Goal: Task Accomplishment & Management: Complete application form

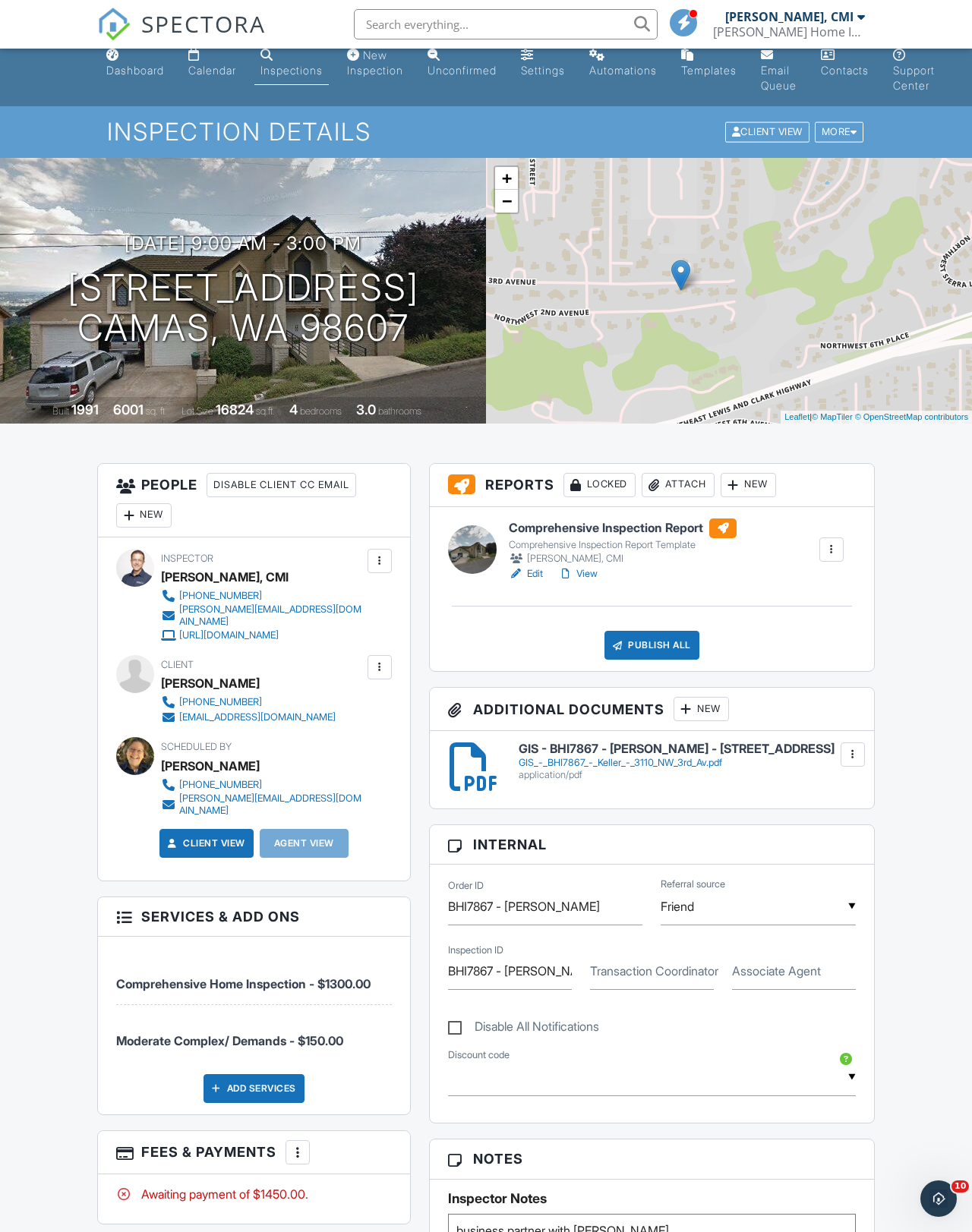
click at [313, 74] on div "Inspections" at bounding box center [291, 70] width 62 height 13
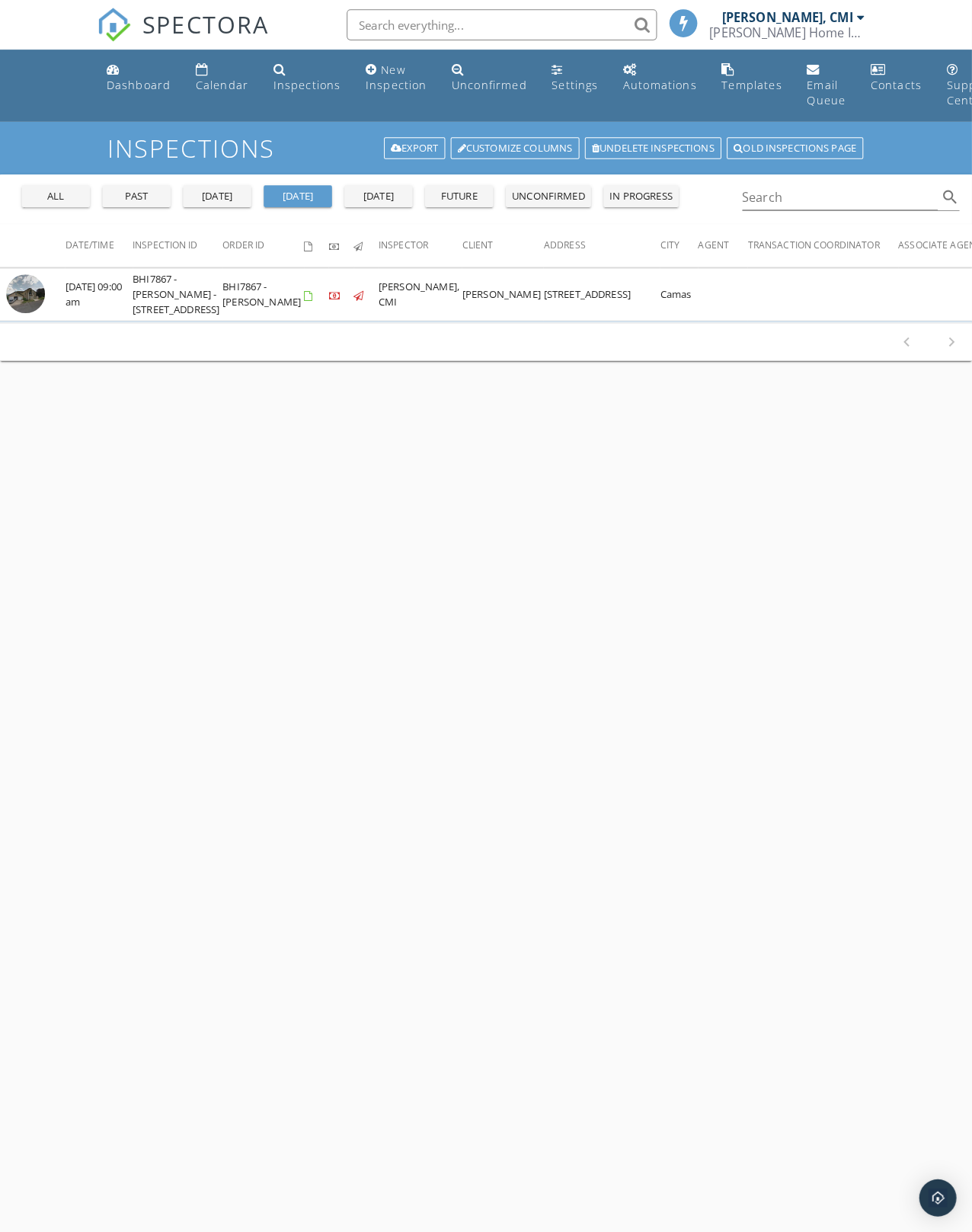
scroll to position [1, 0]
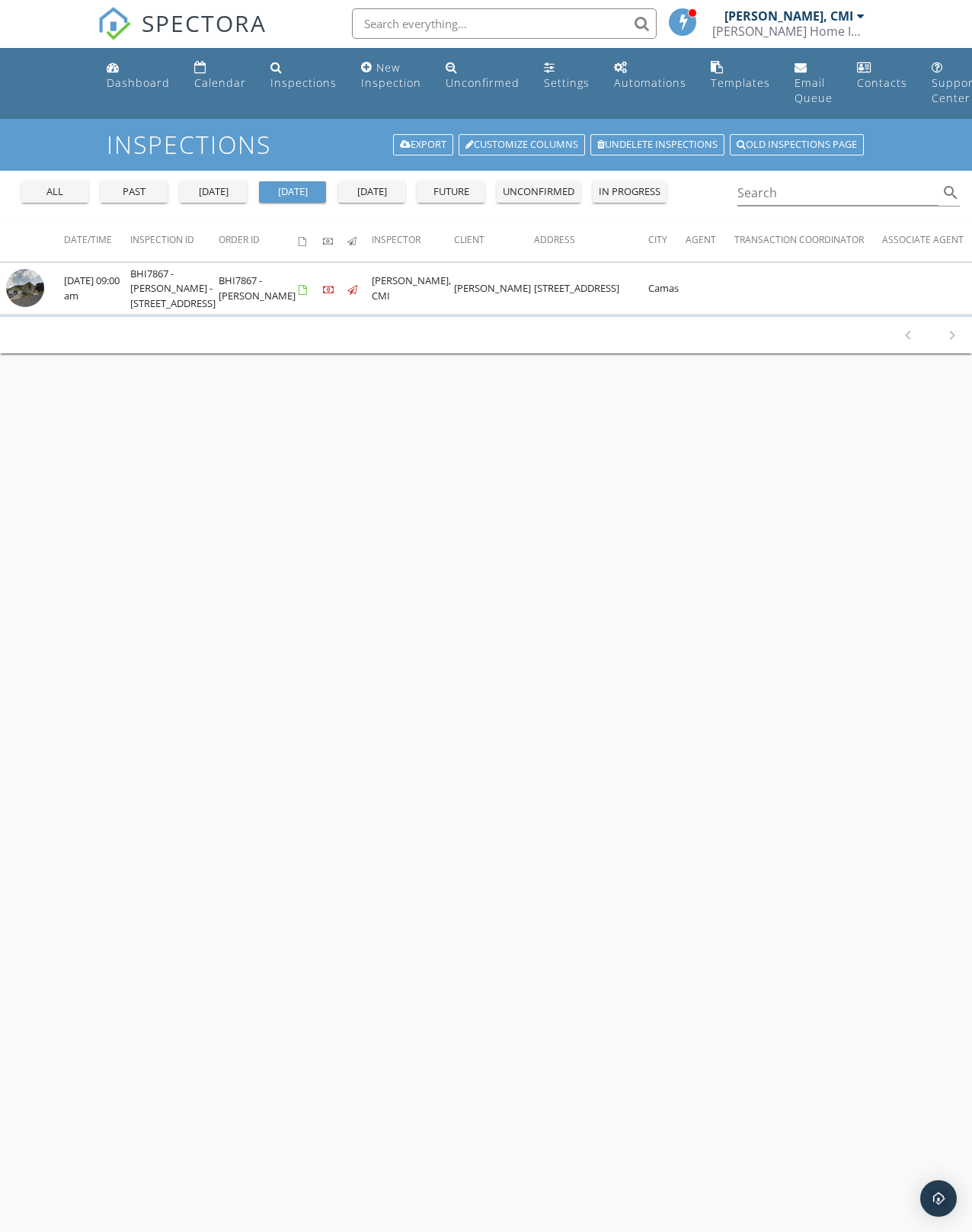
click at [142, 195] on div "past" at bounding box center [134, 192] width 55 height 16
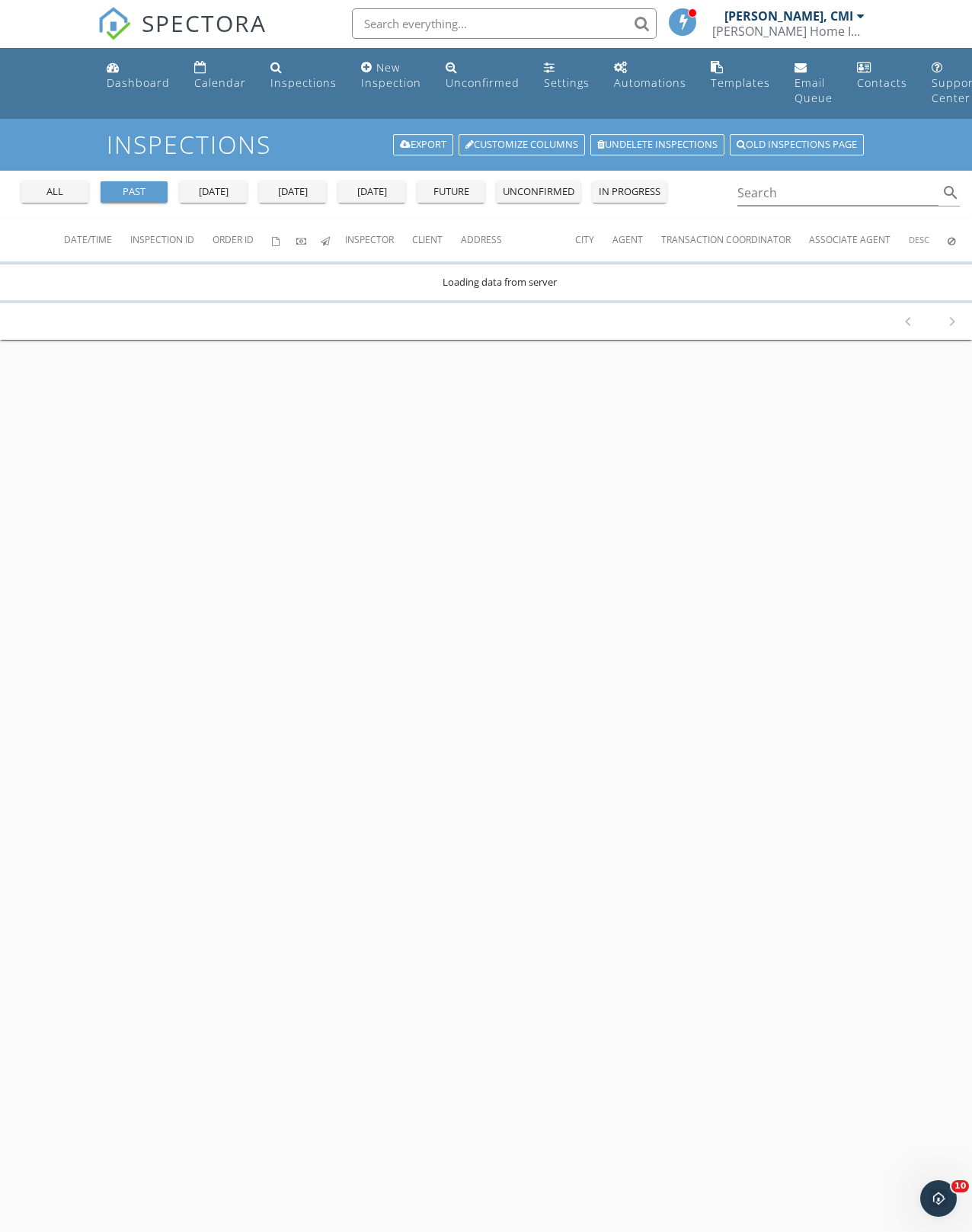
scroll to position [0, 0]
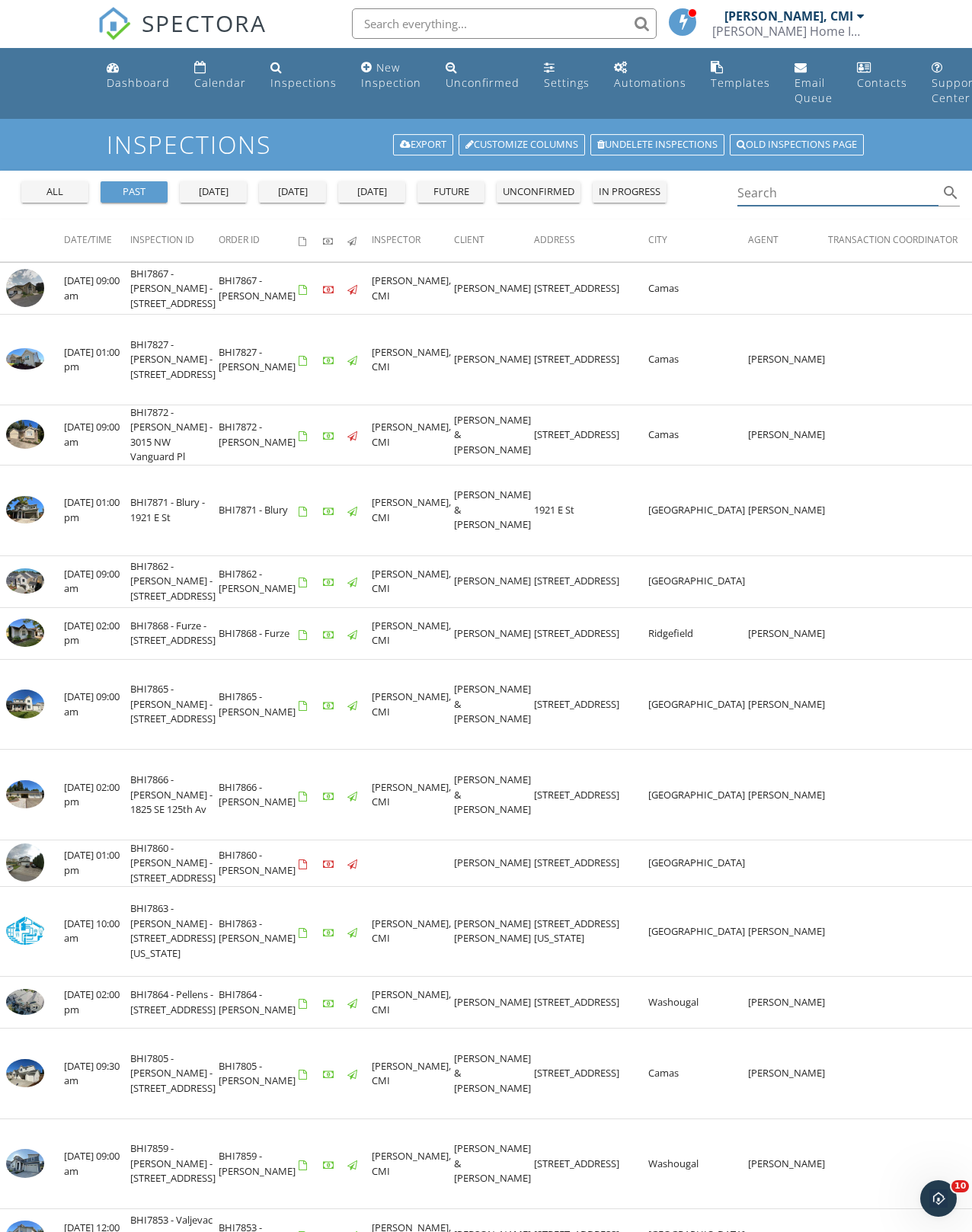
click at [787, 195] on input "Search" at bounding box center [837, 193] width 201 height 25
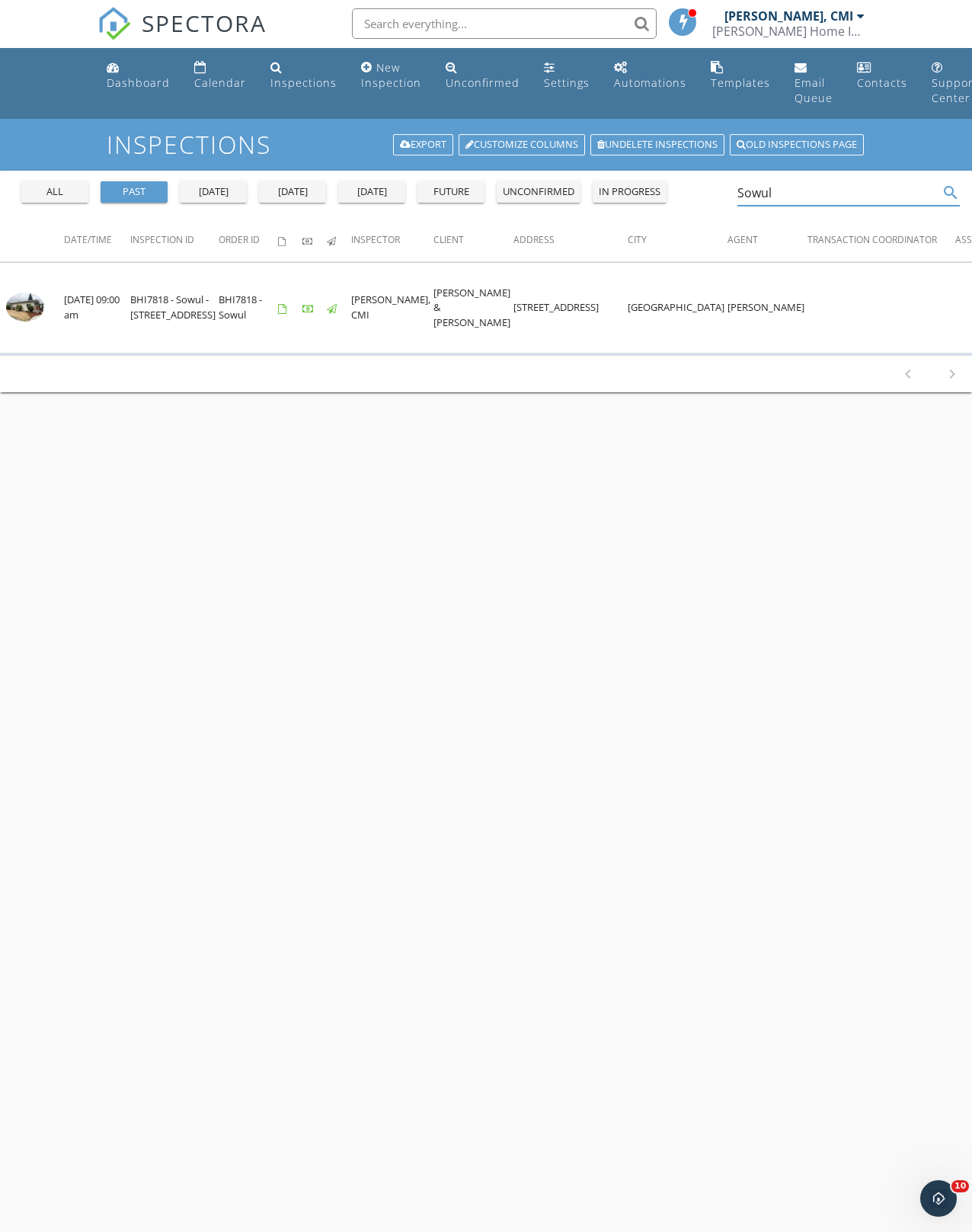
type input "Sowul"
click at [26, 319] on img at bounding box center [25, 306] width 38 height 29
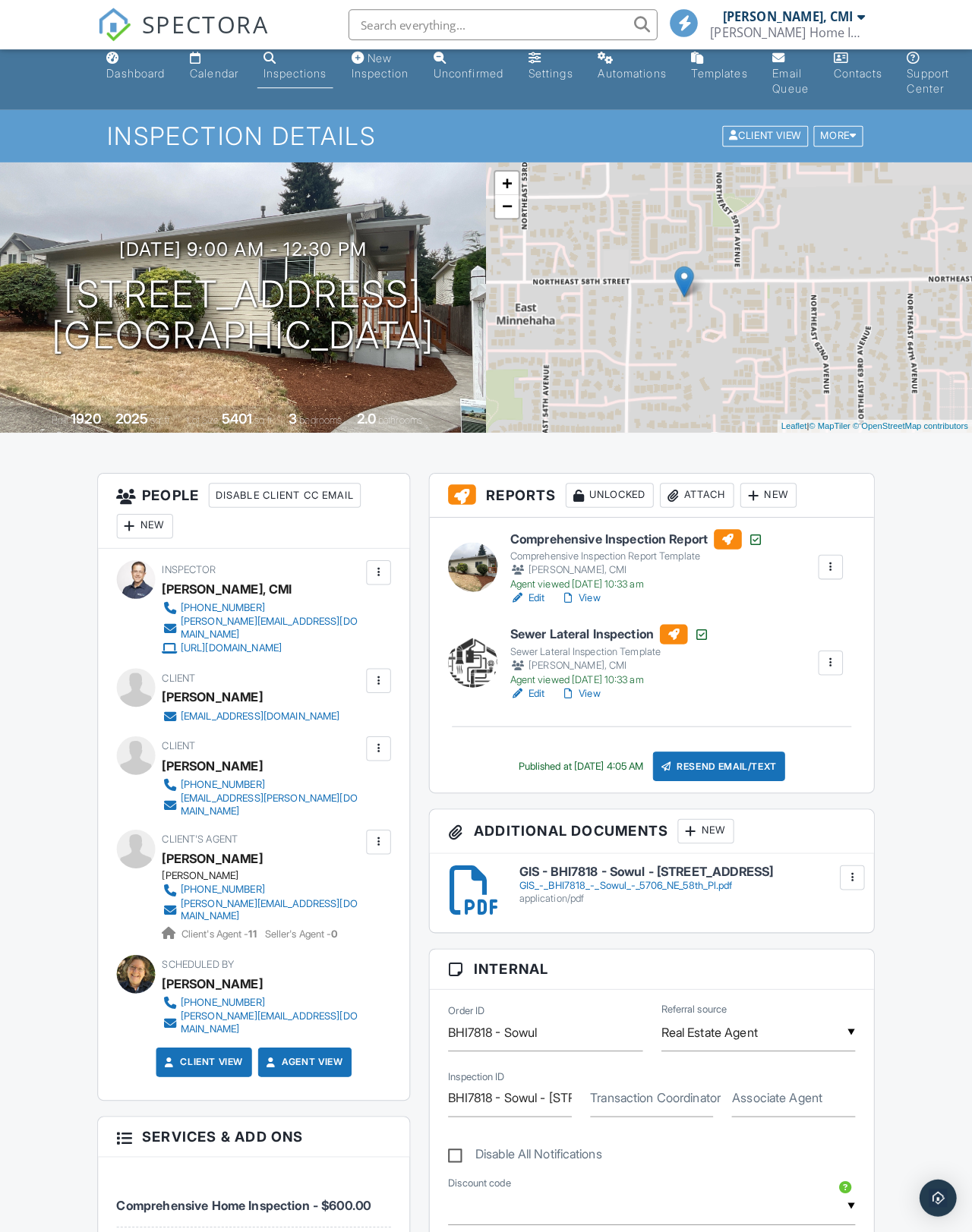
scroll to position [13, 0]
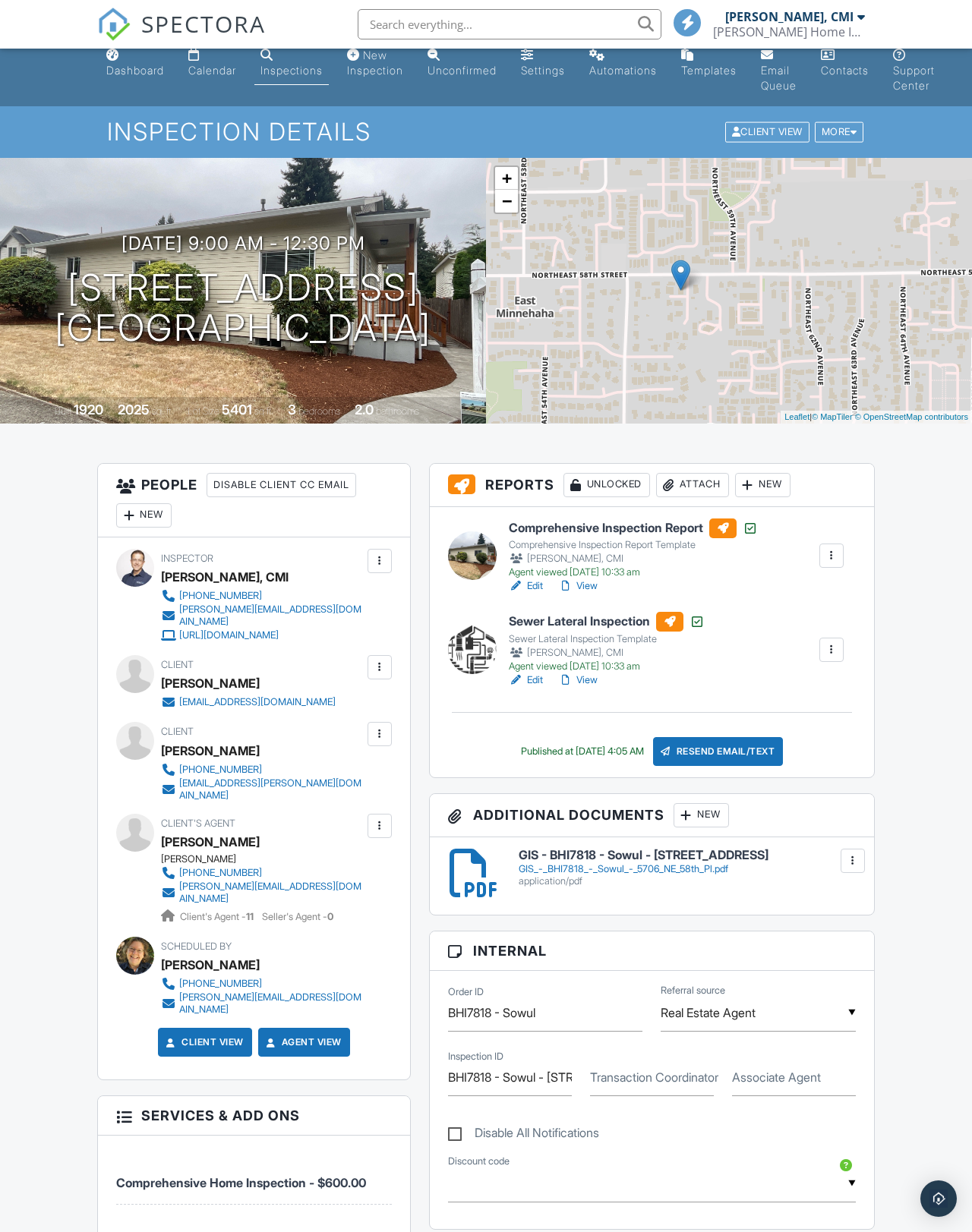
click at [469, 573] on div at bounding box center [471, 555] width 48 height 48
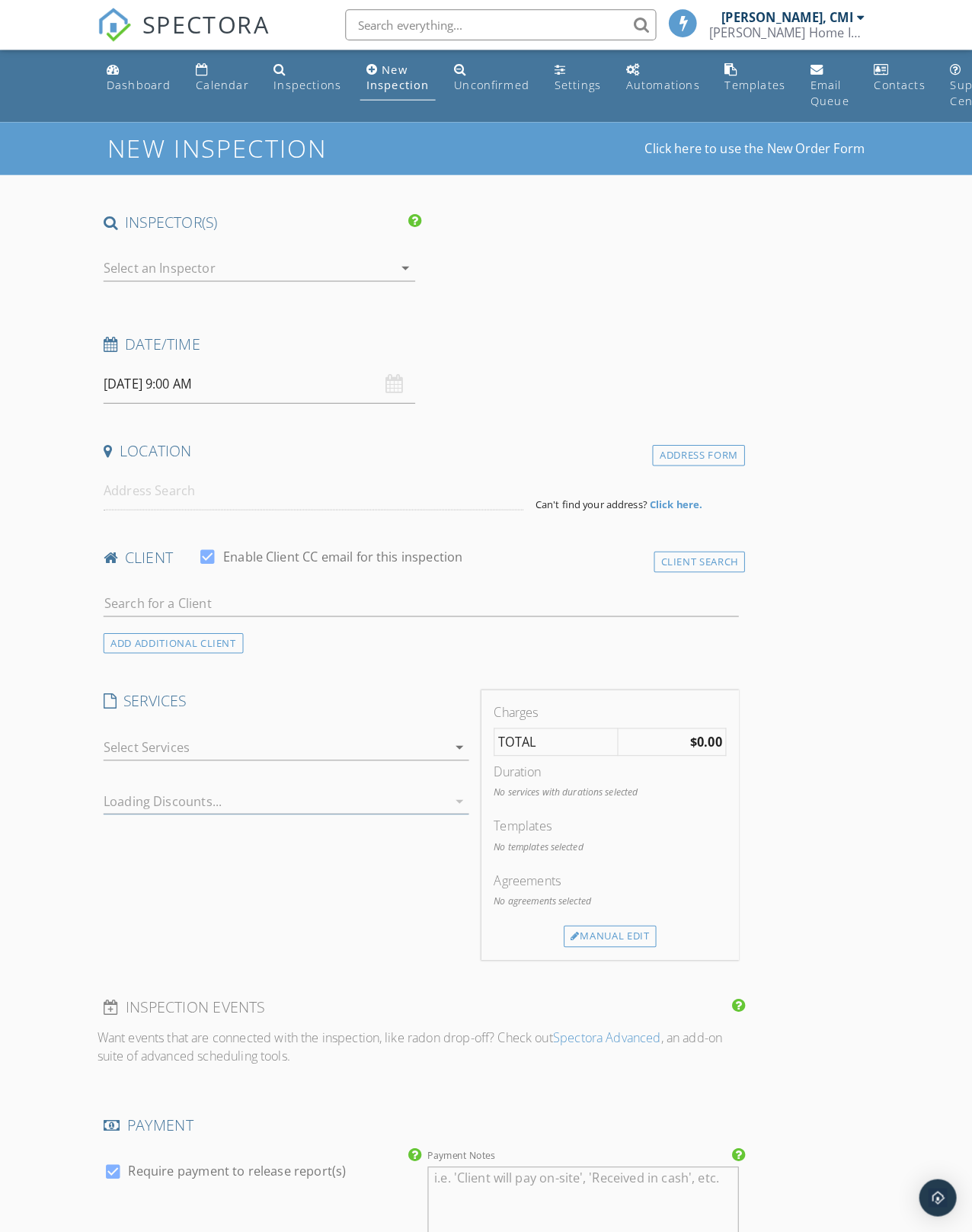
scroll to position [1, 0]
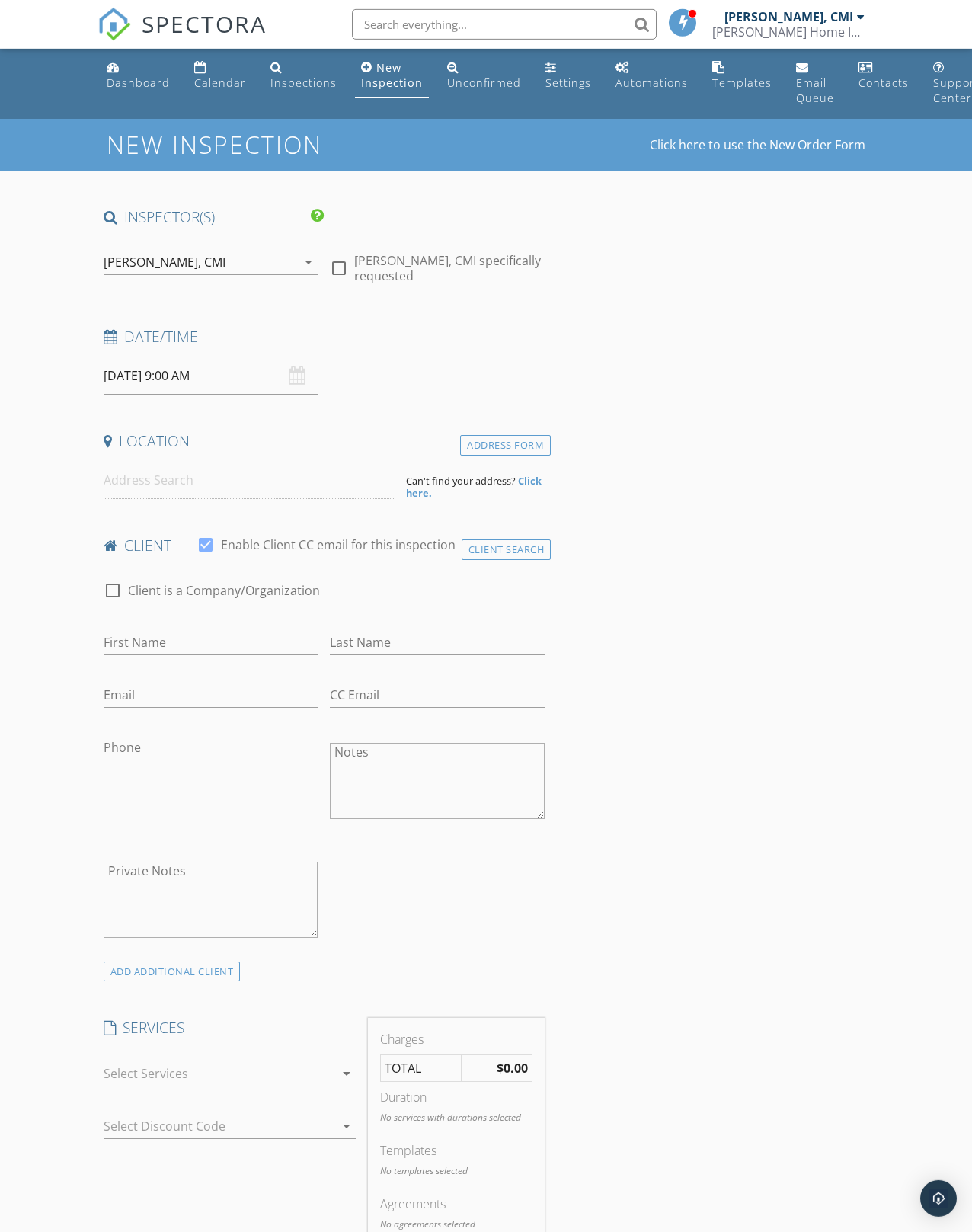
type input "Sarah"
type input "Sowul"
type input "[EMAIL_ADDRESS][DOMAIN_NAME]"
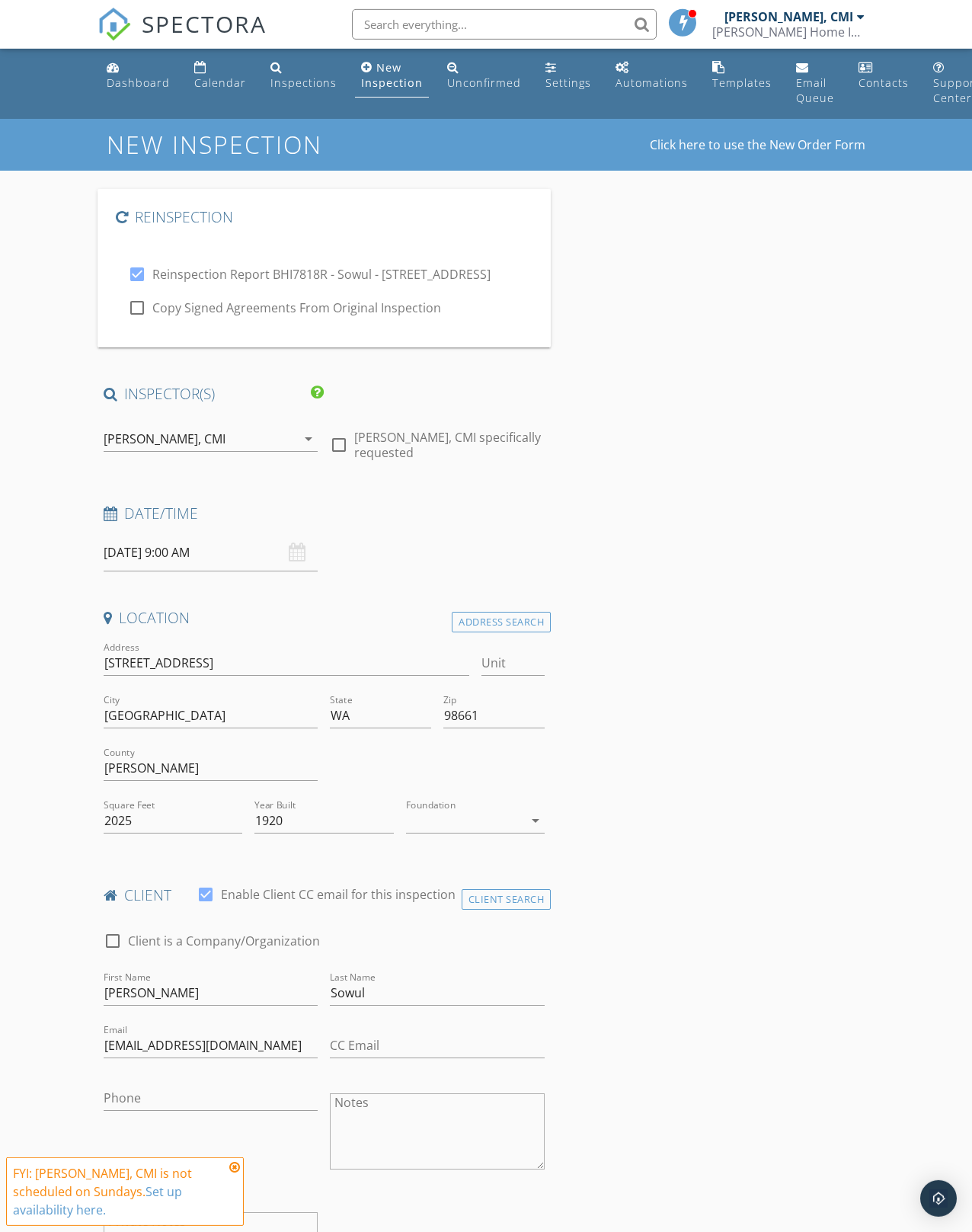
type input "BHI7818 - Sowul - 5706 NE 58th Pl"
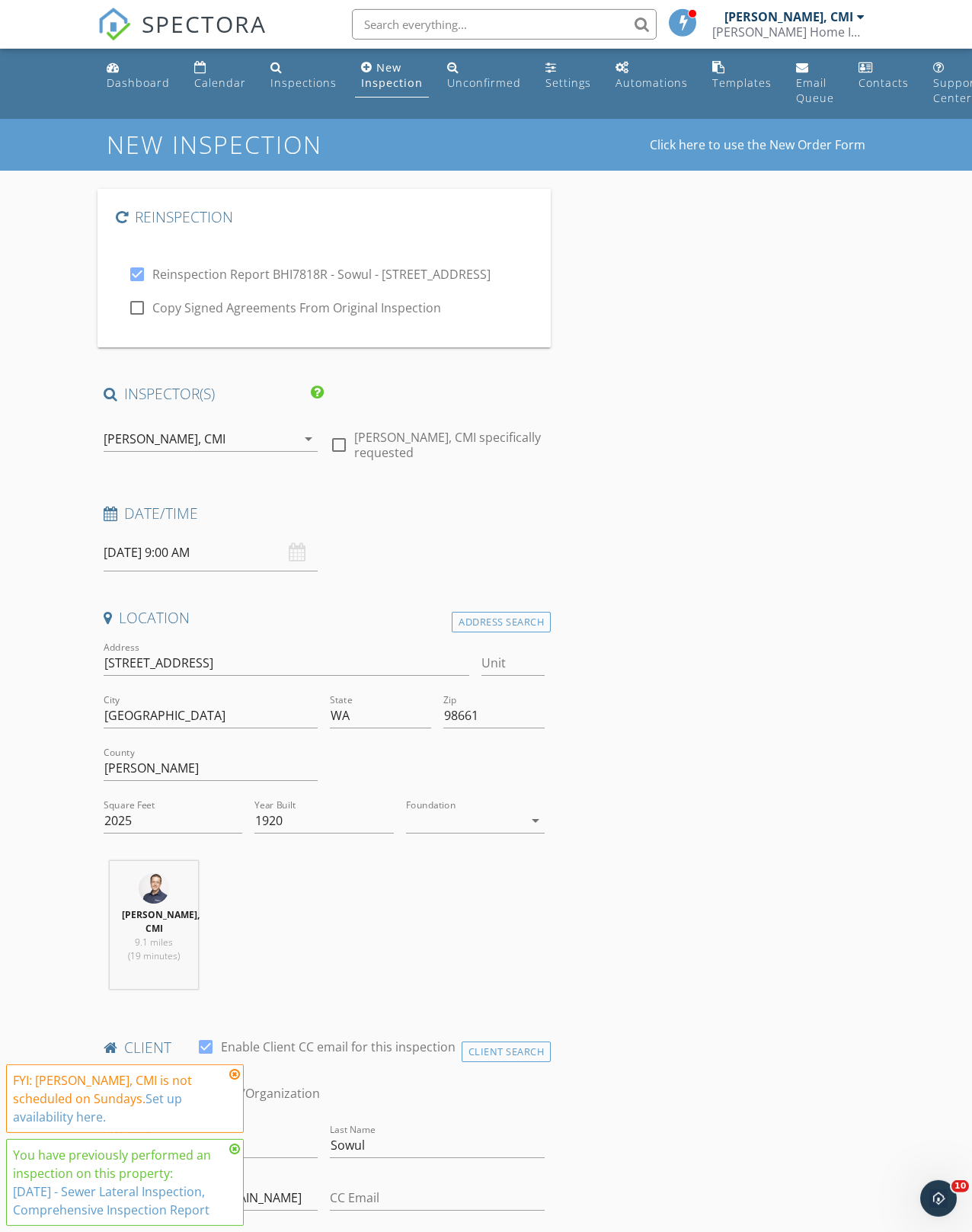
click at [343, 443] on div at bounding box center [339, 445] width 26 height 26
checkbox input "true"
click at [147, 551] on input "09/28/2025 9:00 AM" at bounding box center [211, 552] width 215 height 37
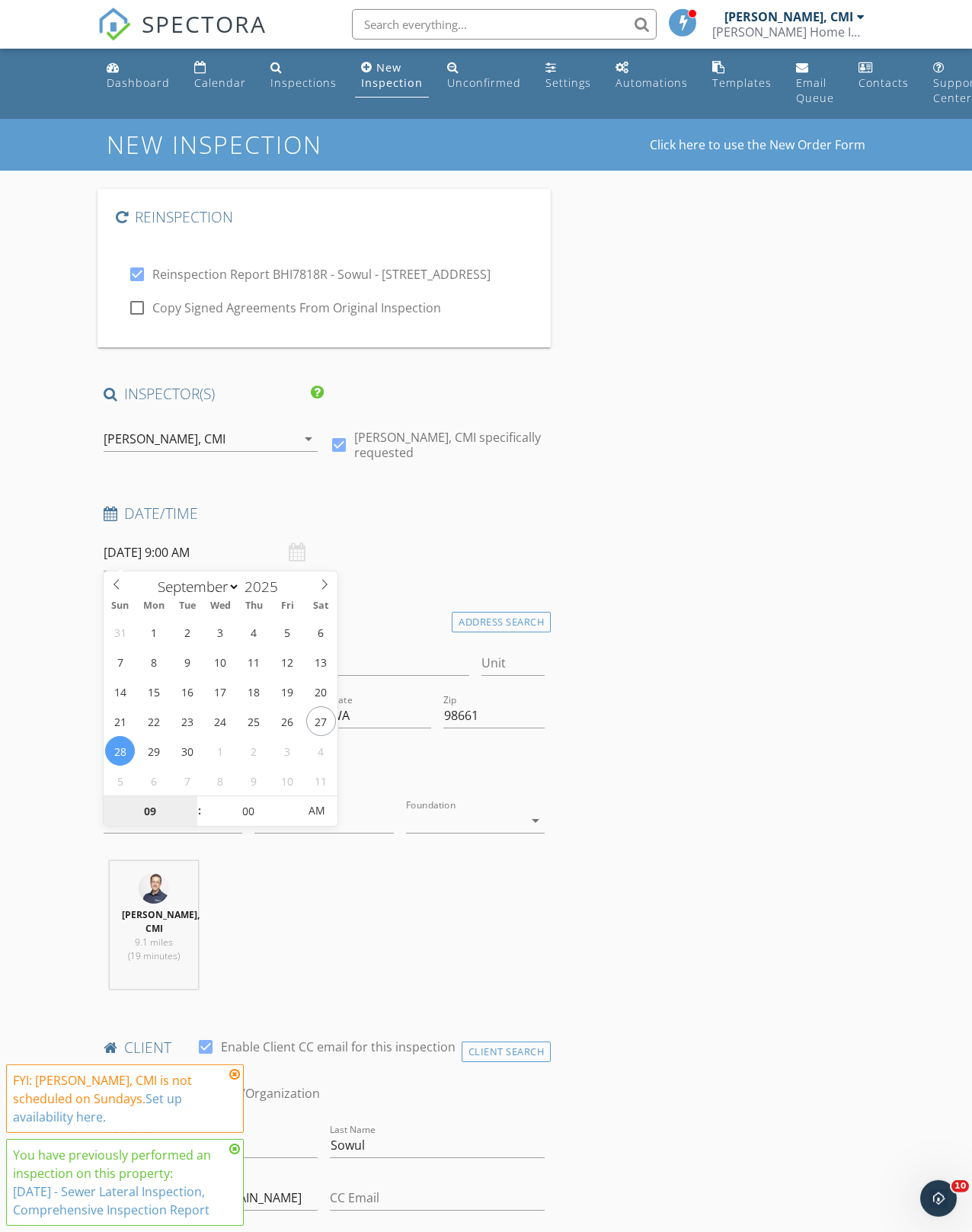
type input "09/26/2025 9:00 AM"
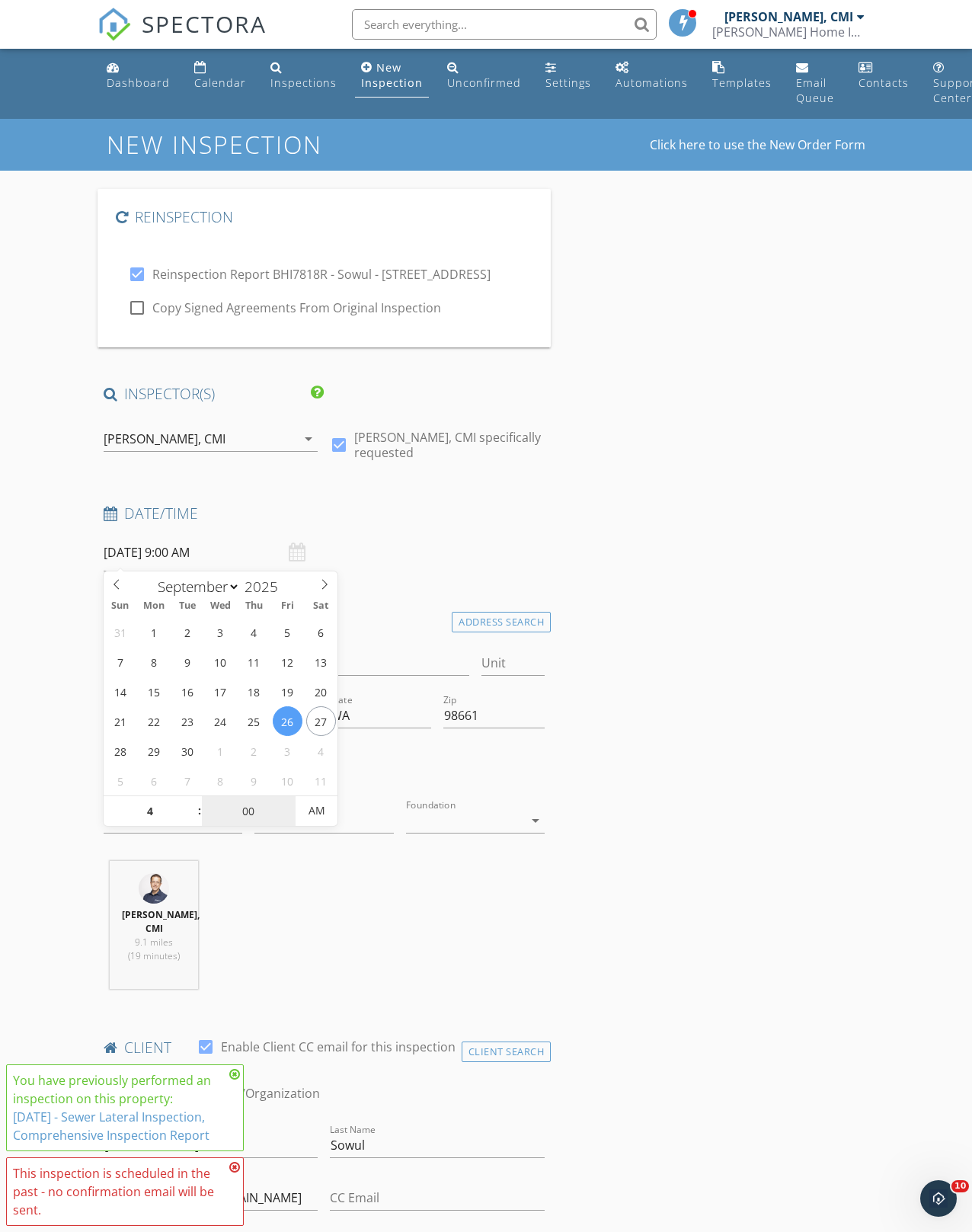
click at [248, 809] on input "00" at bounding box center [249, 811] width 94 height 30
type input "04"
type input "09/26/2025 4:00 AM"
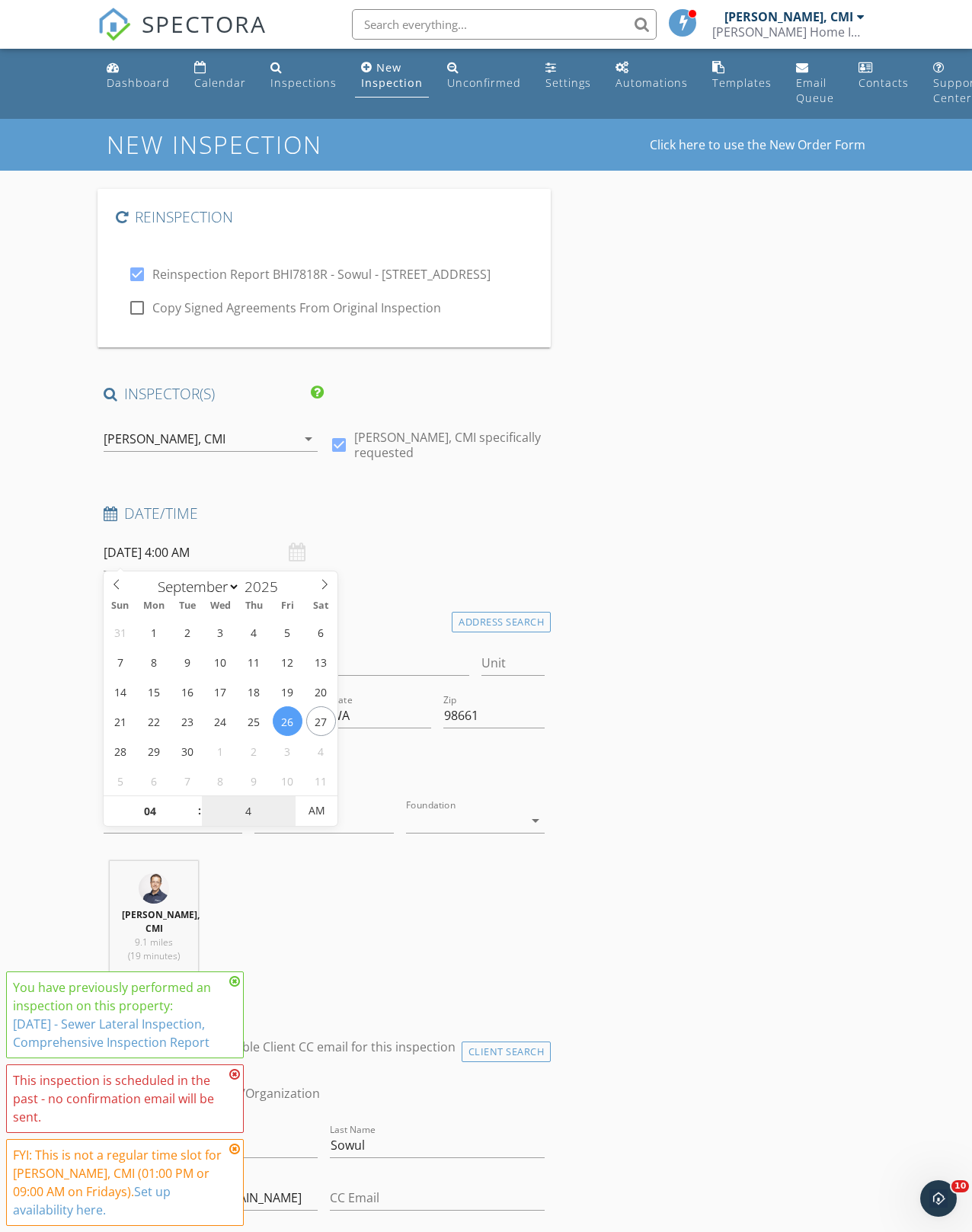
type input "45"
type input "[DATE] 4:45 PM"
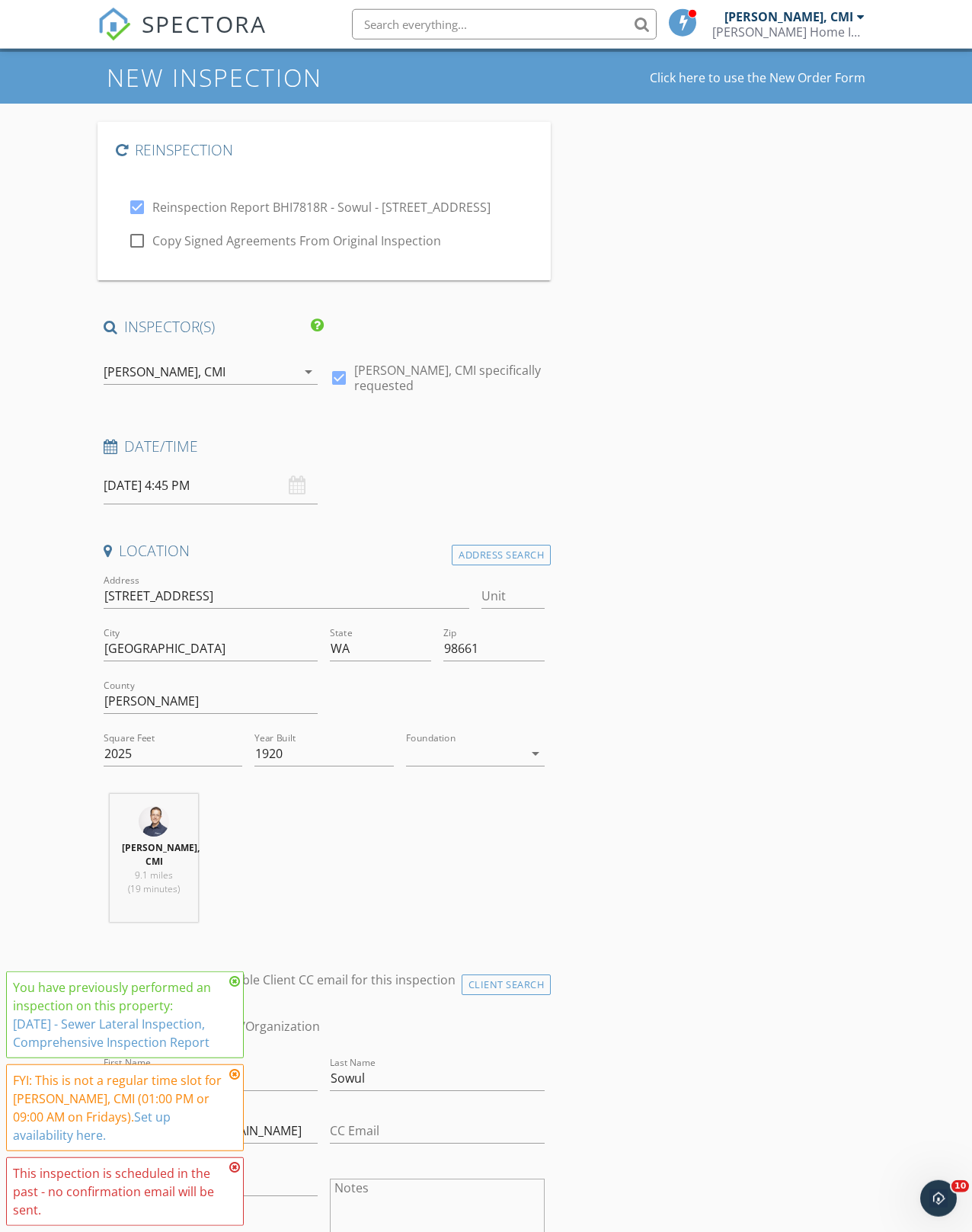
scroll to position [68, 0]
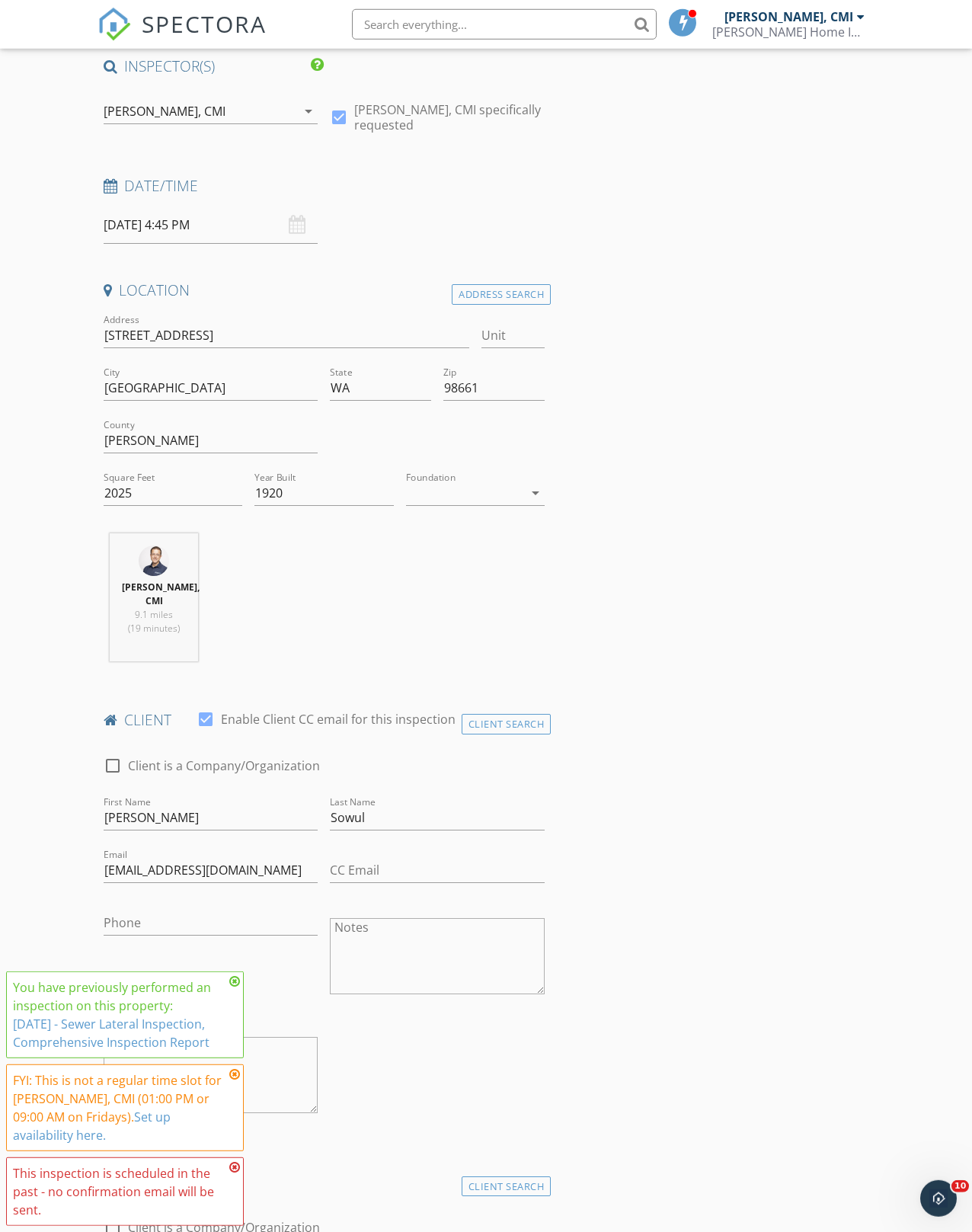
click at [232, 987] on icon at bounding box center [234, 981] width 11 height 12
click at [232, 1081] on icon at bounding box center [234, 1074] width 11 height 12
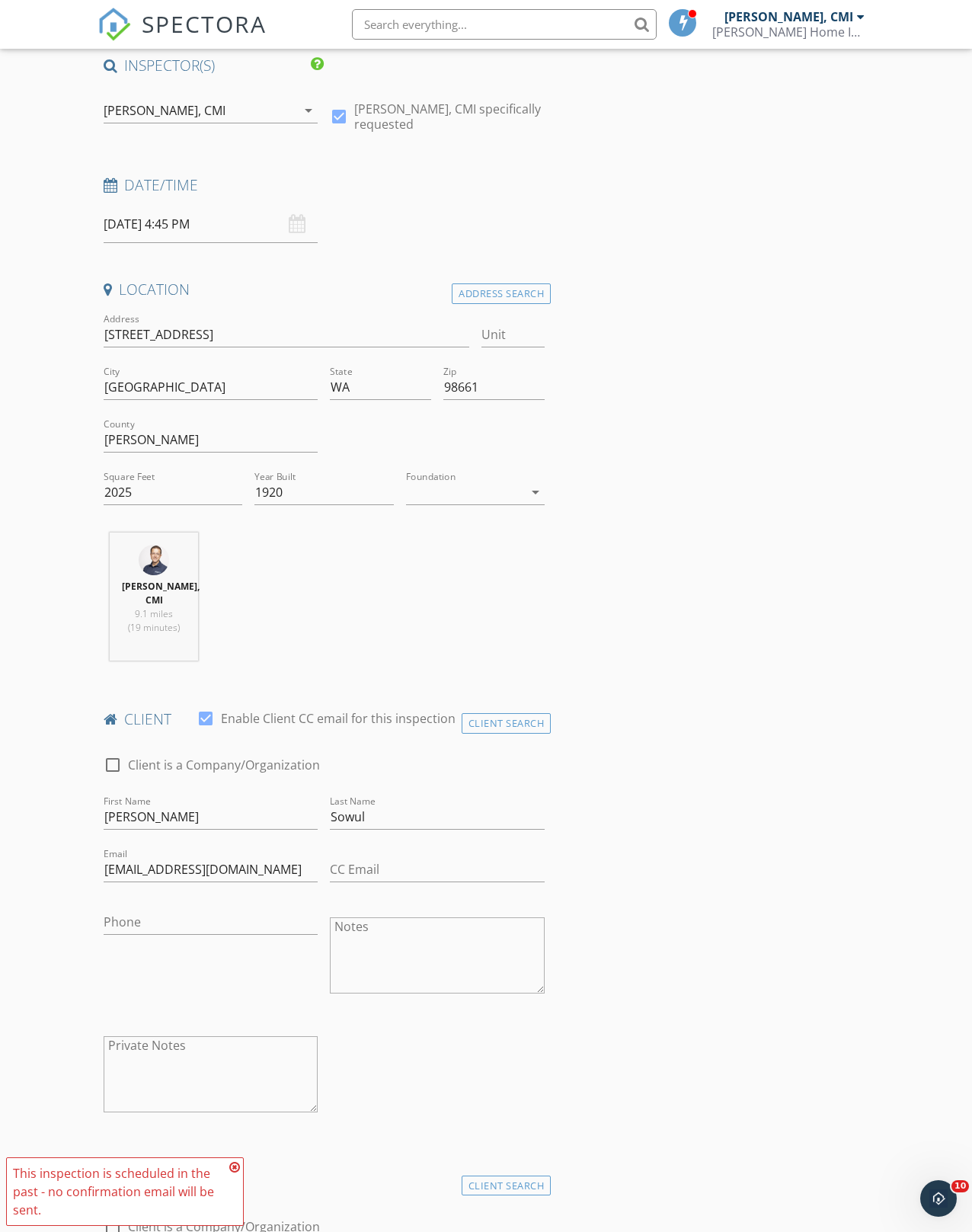
click at [232, 1174] on icon at bounding box center [234, 1167] width 11 height 12
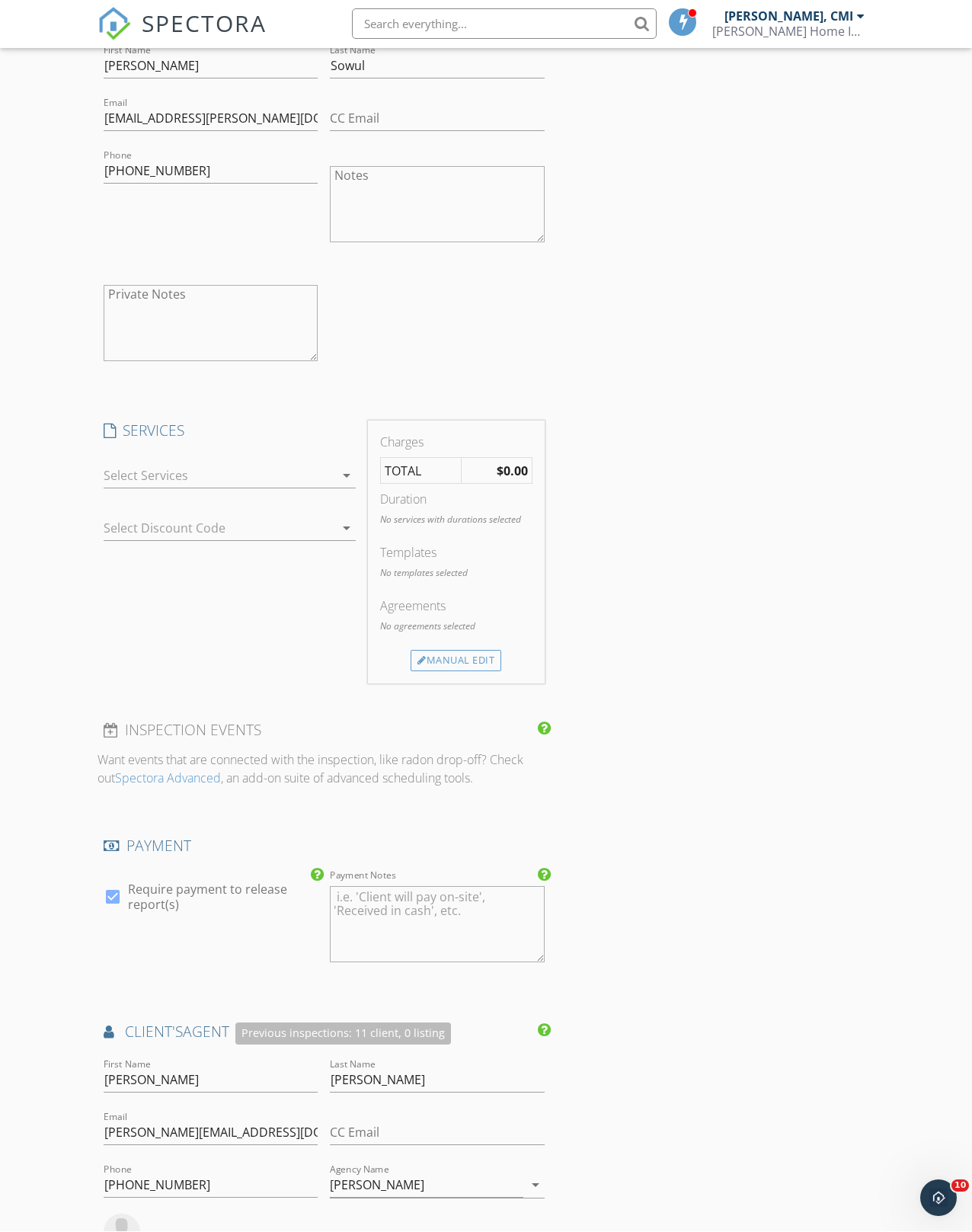
click at [339, 471] on icon "arrow_drop_down" at bounding box center [346, 476] width 18 height 18
click at [127, 666] on div at bounding box center [125, 666] width 26 height 26
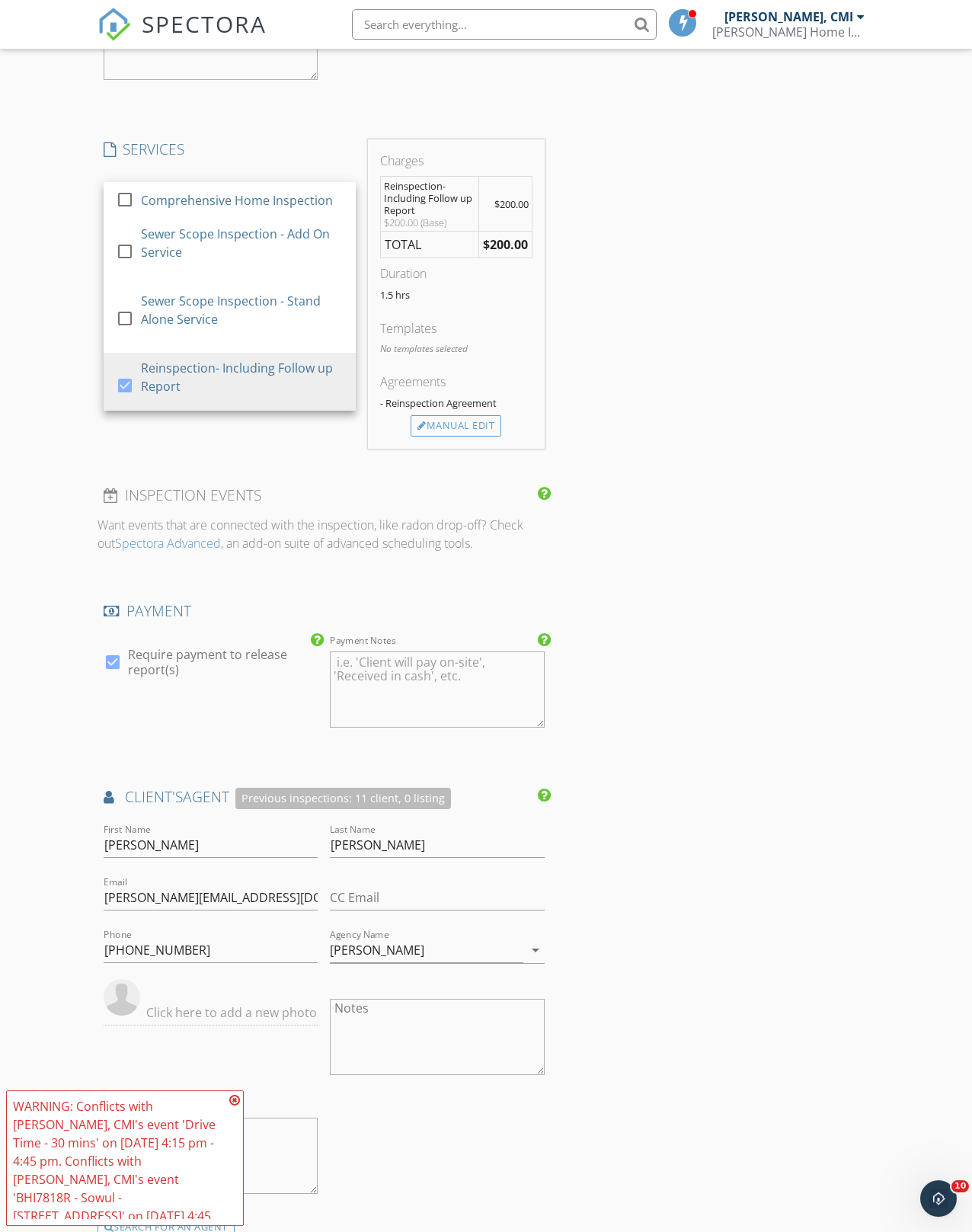
click at [758, 549] on div "Reinspection check_box Reinspection Report BHI7818R - Sowul - 5706 NE 58th Pl c…" at bounding box center [486, 190] width 777 height 3648
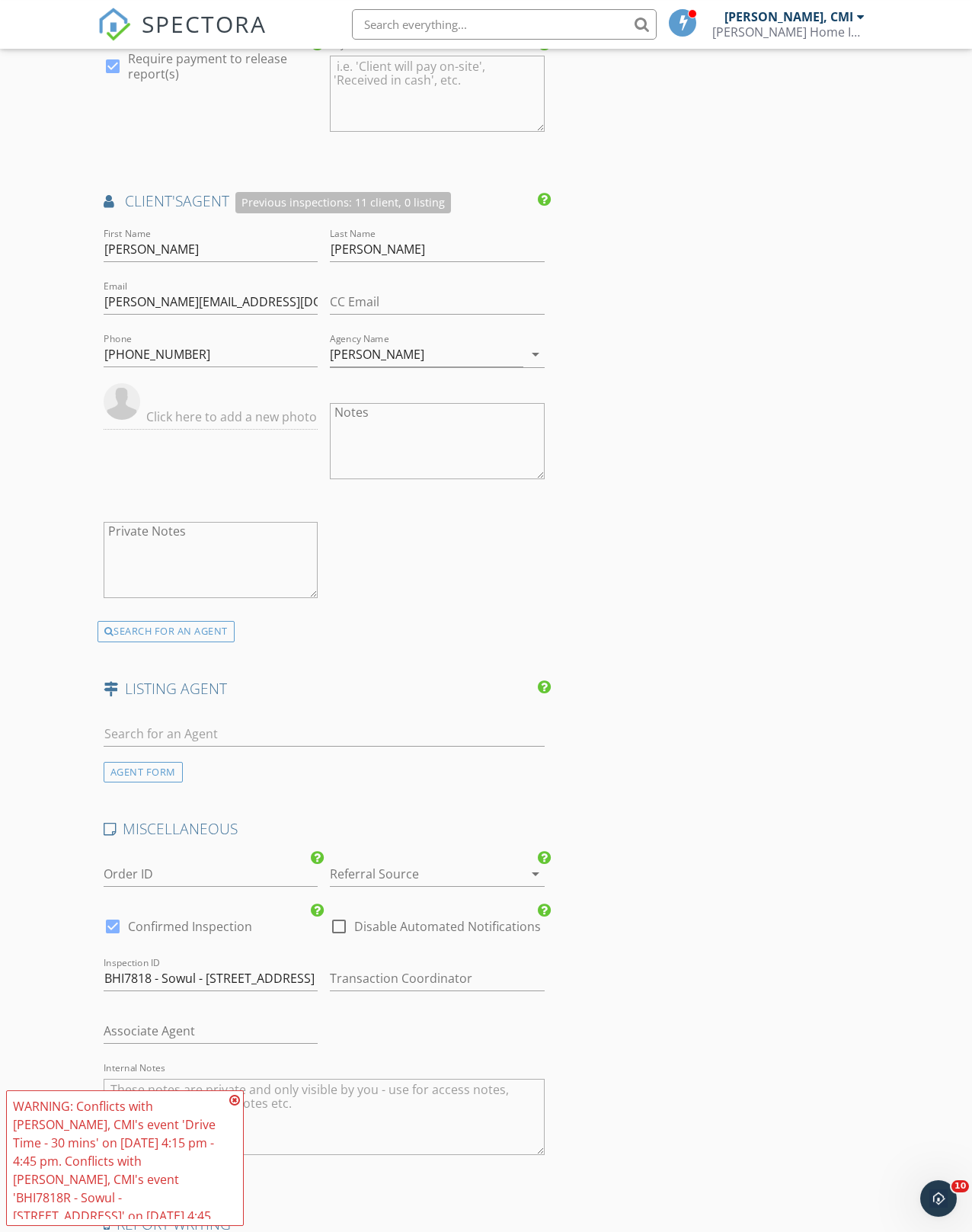
scroll to position [2451, 0]
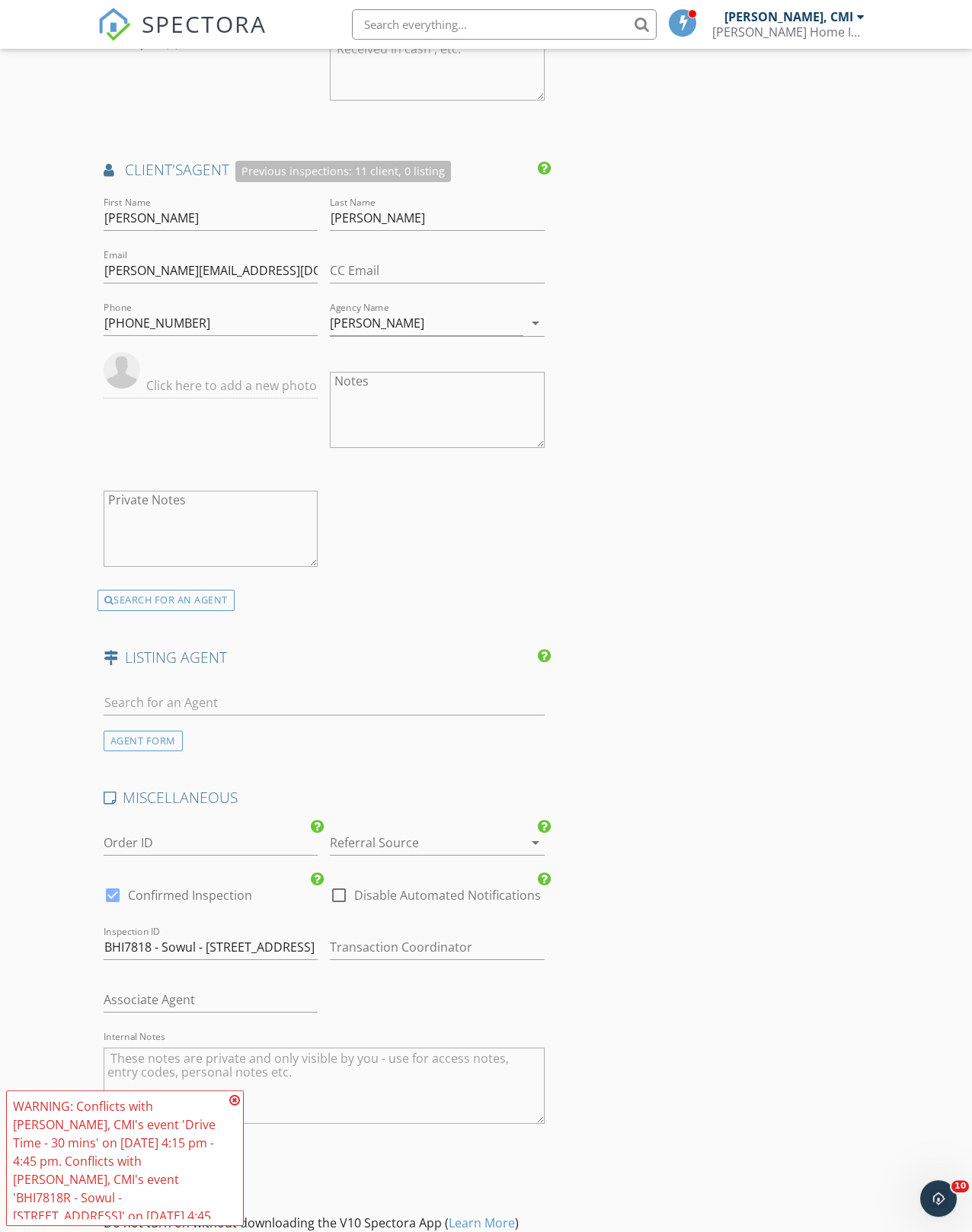
click at [232, 1106] on icon at bounding box center [234, 1100] width 11 height 12
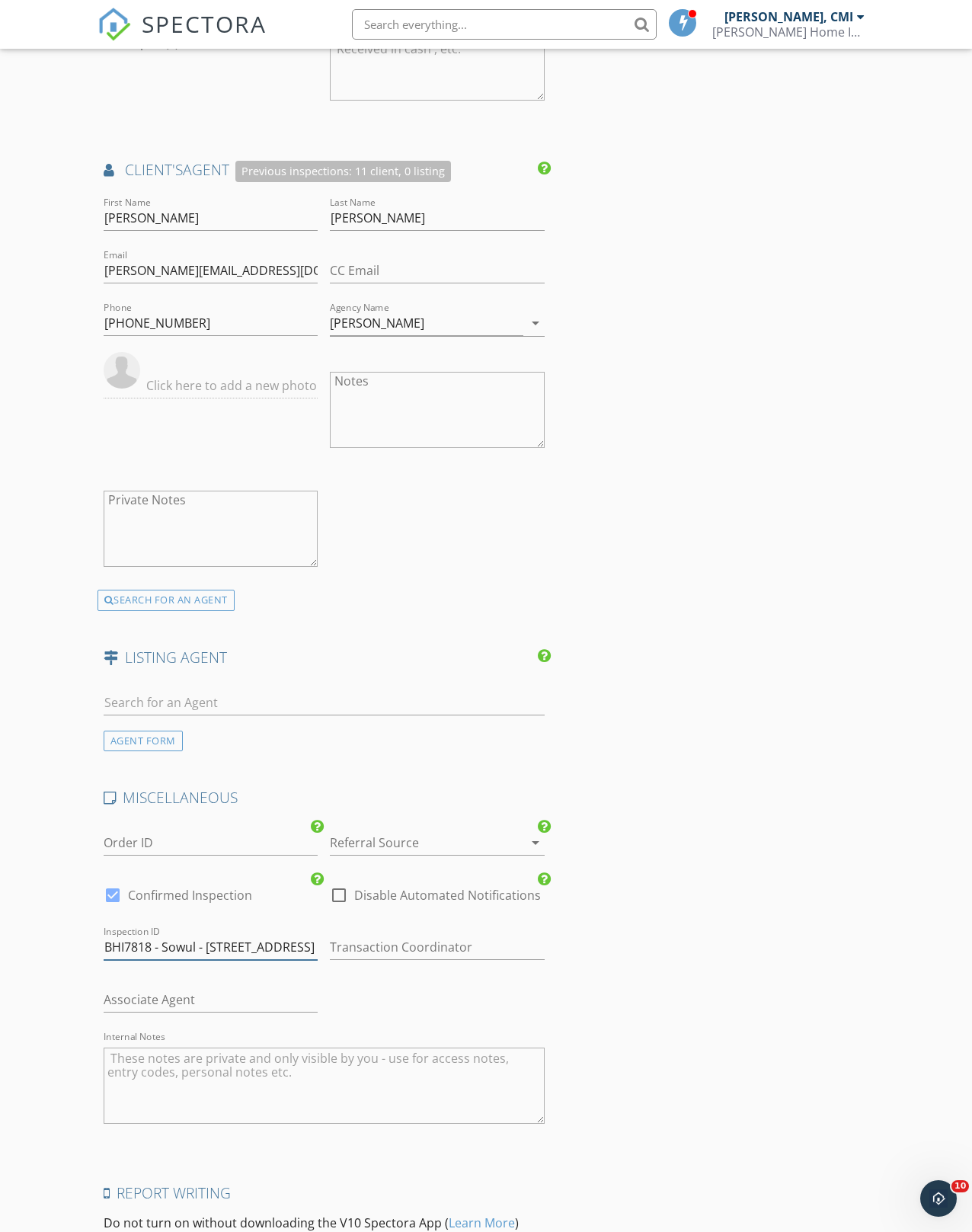
click at [149, 945] on input "BHI7818 - Sowul - 5706 NE 58th Pl" at bounding box center [211, 947] width 215 height 25
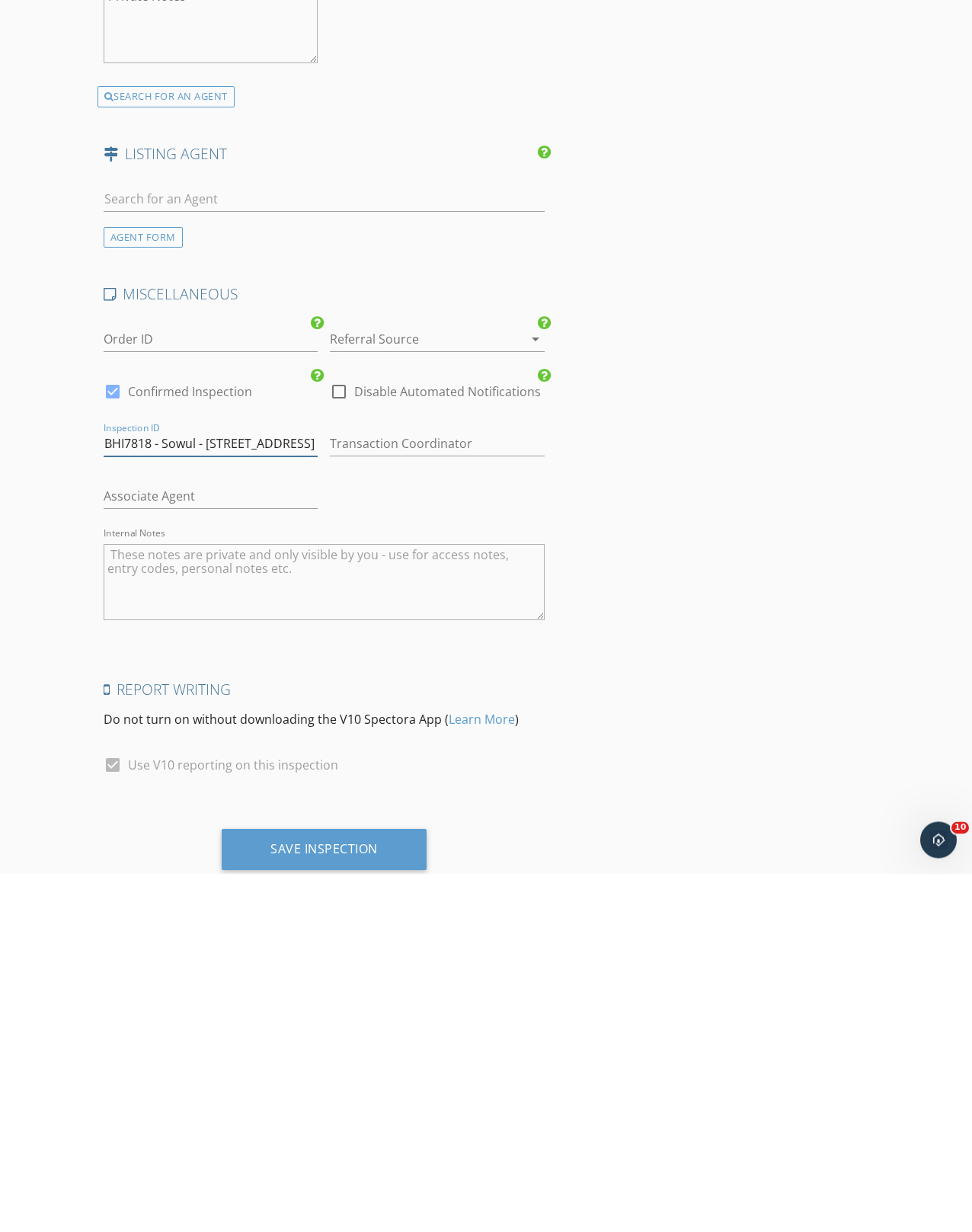
click at [149, 790] on input "BHI7818 - Sowul - 5706 NE 58th Pl" at bounding box center [211, 802] width 215 height 25
click at [153, 790] on input "BHI7818 - Sowul - 5706 NE 58th Pl" at bounding box center [211, 802] width 215 height 25
click at [136, 790] on input "BHI7818R - Sowul - [STREET_ADDRESS]" at bounding box center [211, 802] width 215 height 25
click at [133, 790] on input "BHI7818R - Sowul - [STREET_ADDRESS]" at bounding box center [211, 802] width 215 height 25
type input "BHI7818R - Sowul - [STREET_ADDRESS]"
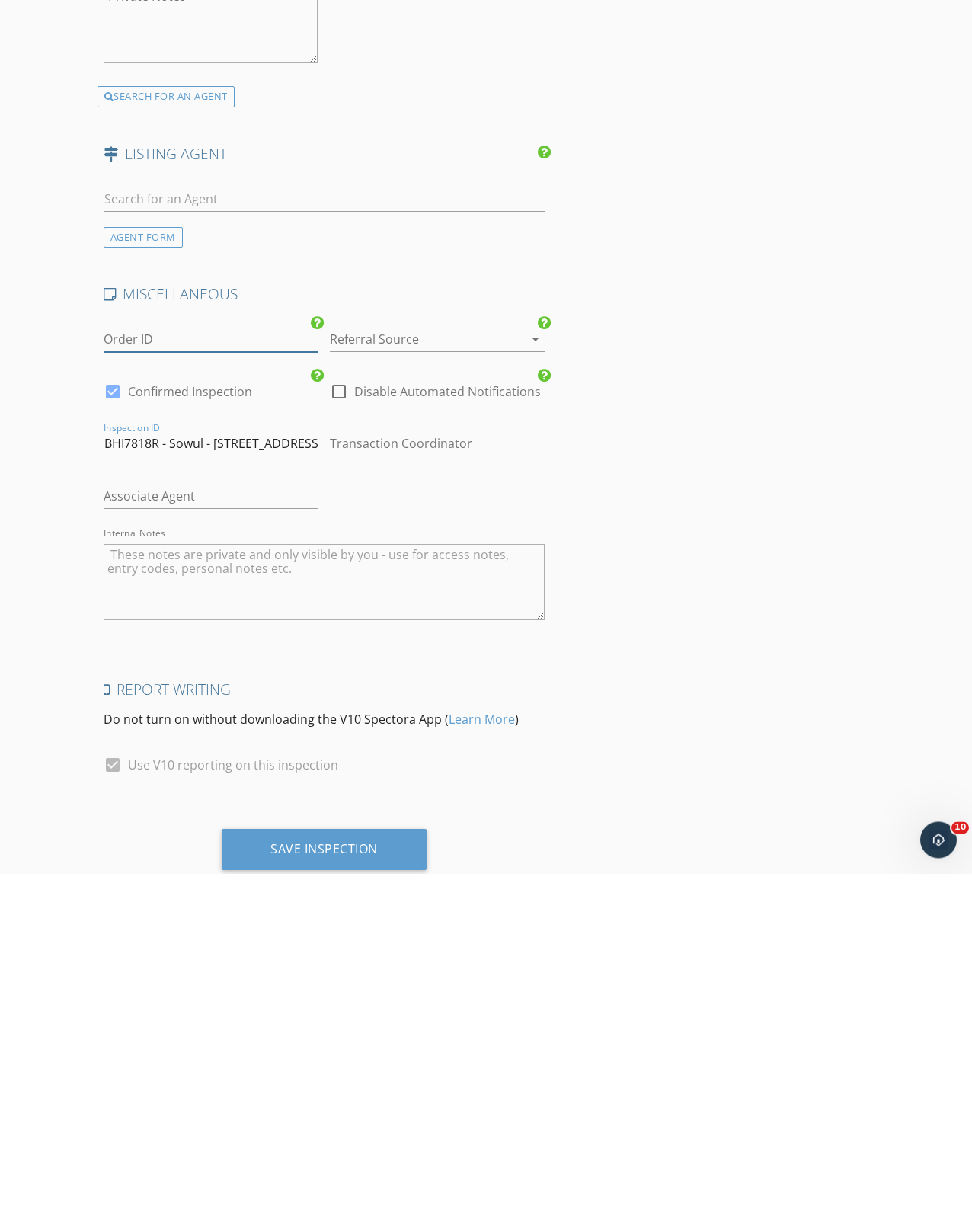
click at [164, 686] on input "Order ID" at bounding box center [211, 698] width 215 height 25
paste input "BHI7818R - Sowul"
type input "BHI7818R - Sowul"
click at [391, 686] on div at bounding box center [416, 698] width 172 height 25
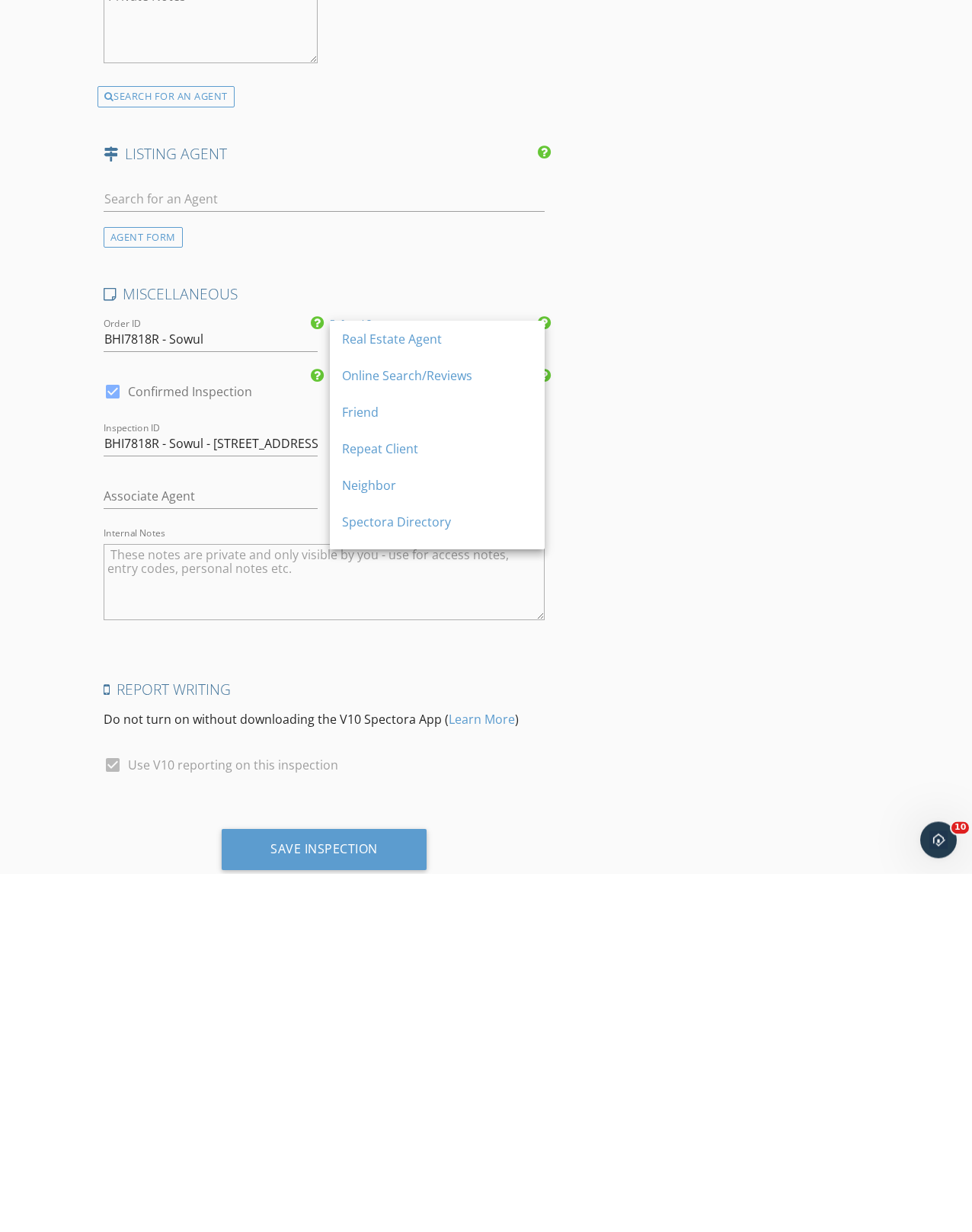
scroll to position [2610, 0]
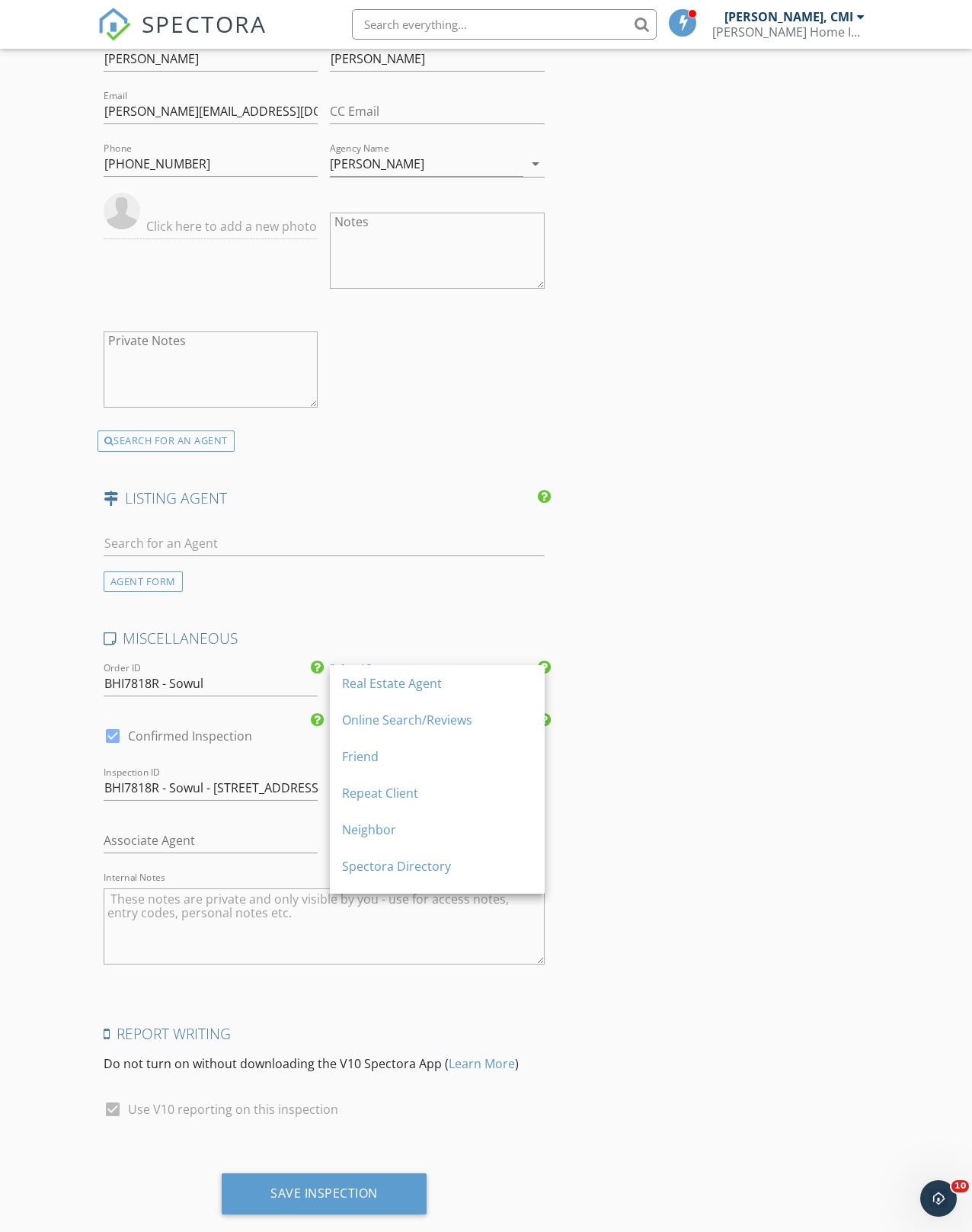
click at [401, 795] on div "Repeat Client" at bounding box center [438, 793] width 190 height 18
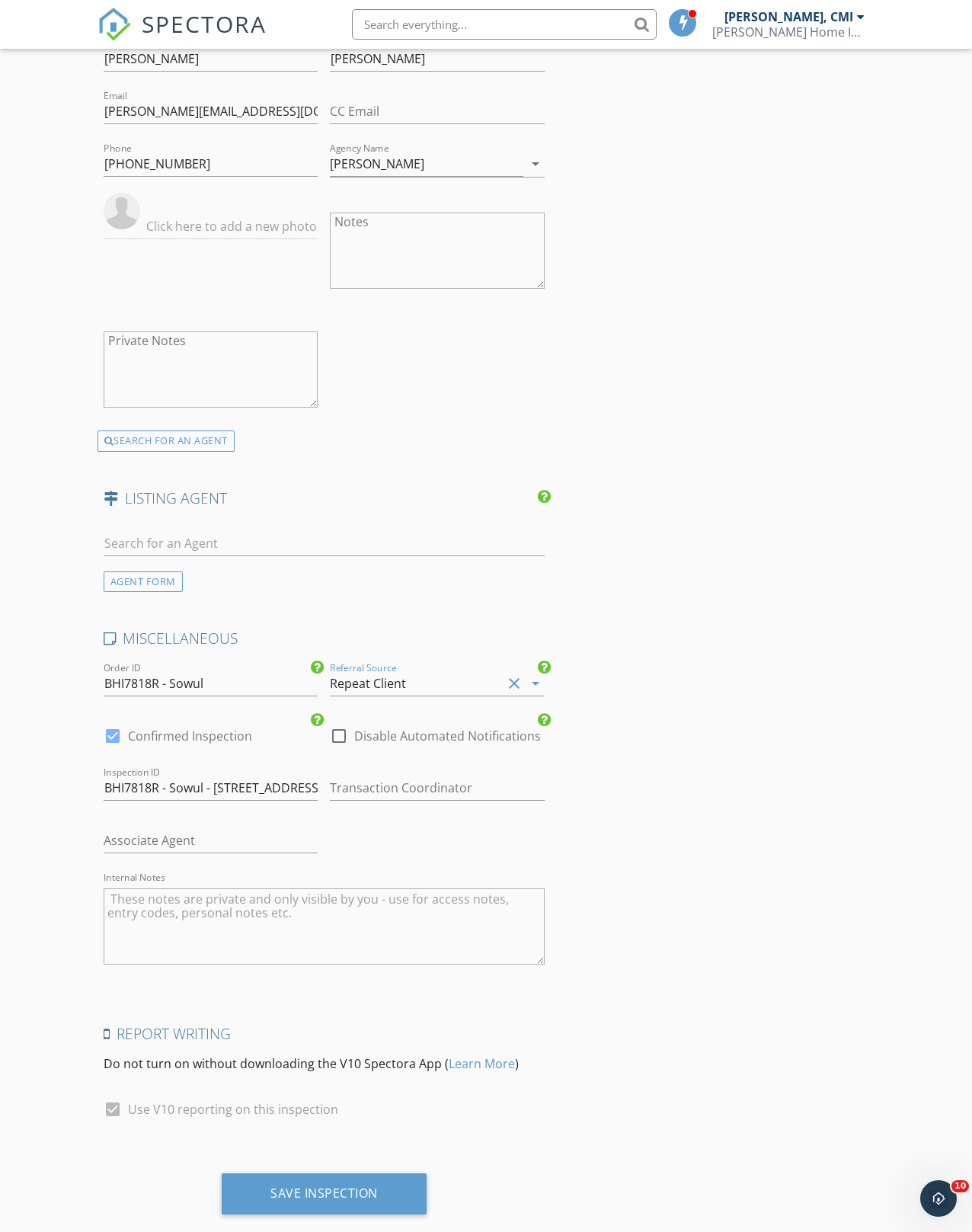
click at [309, 1194] on div "Save Inspection" at bounding box center [323, 1193] width 108 height 16
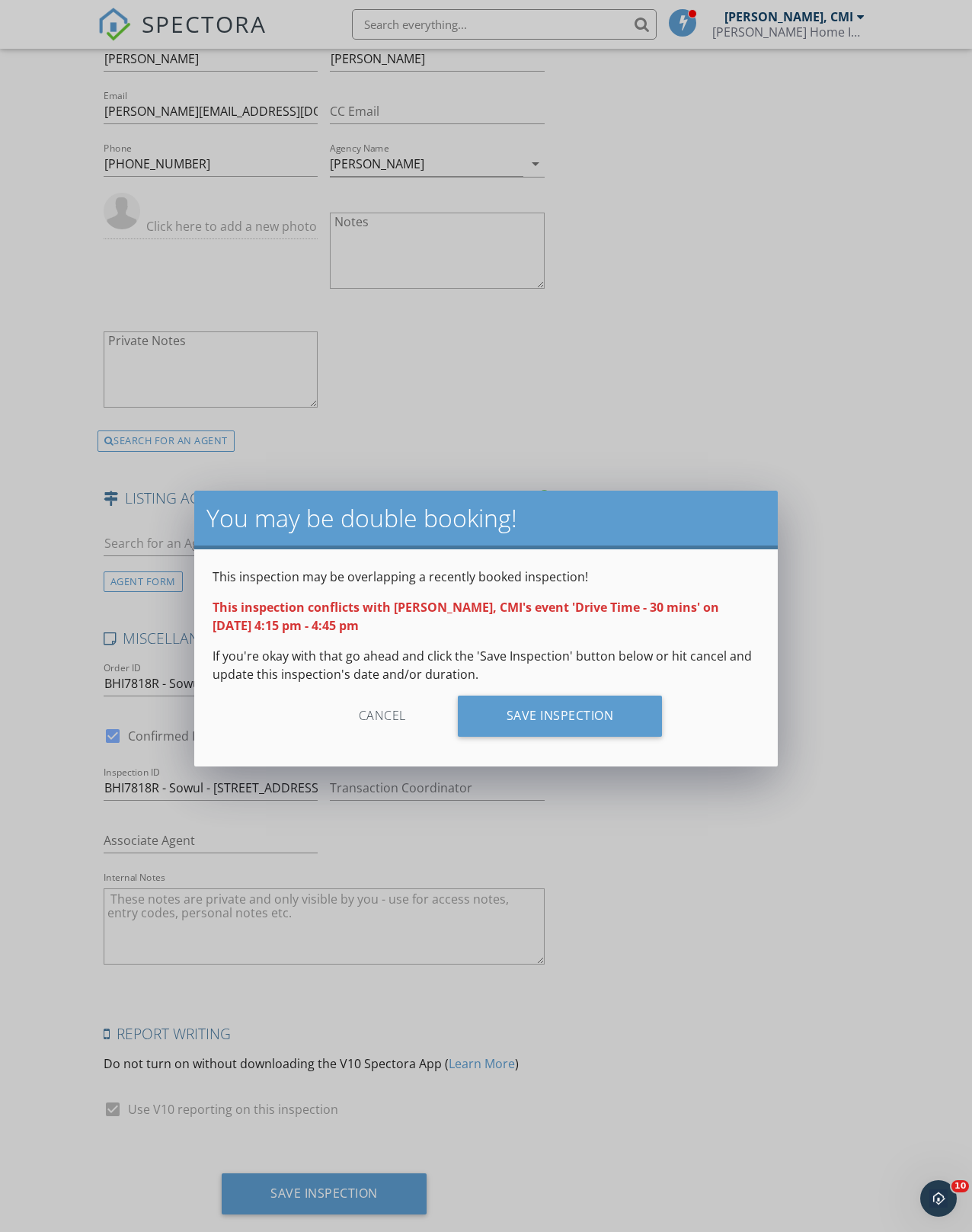
click at [598, 704] on div "Save Inspection" at bounding box center [561, 716] width 205 height 41
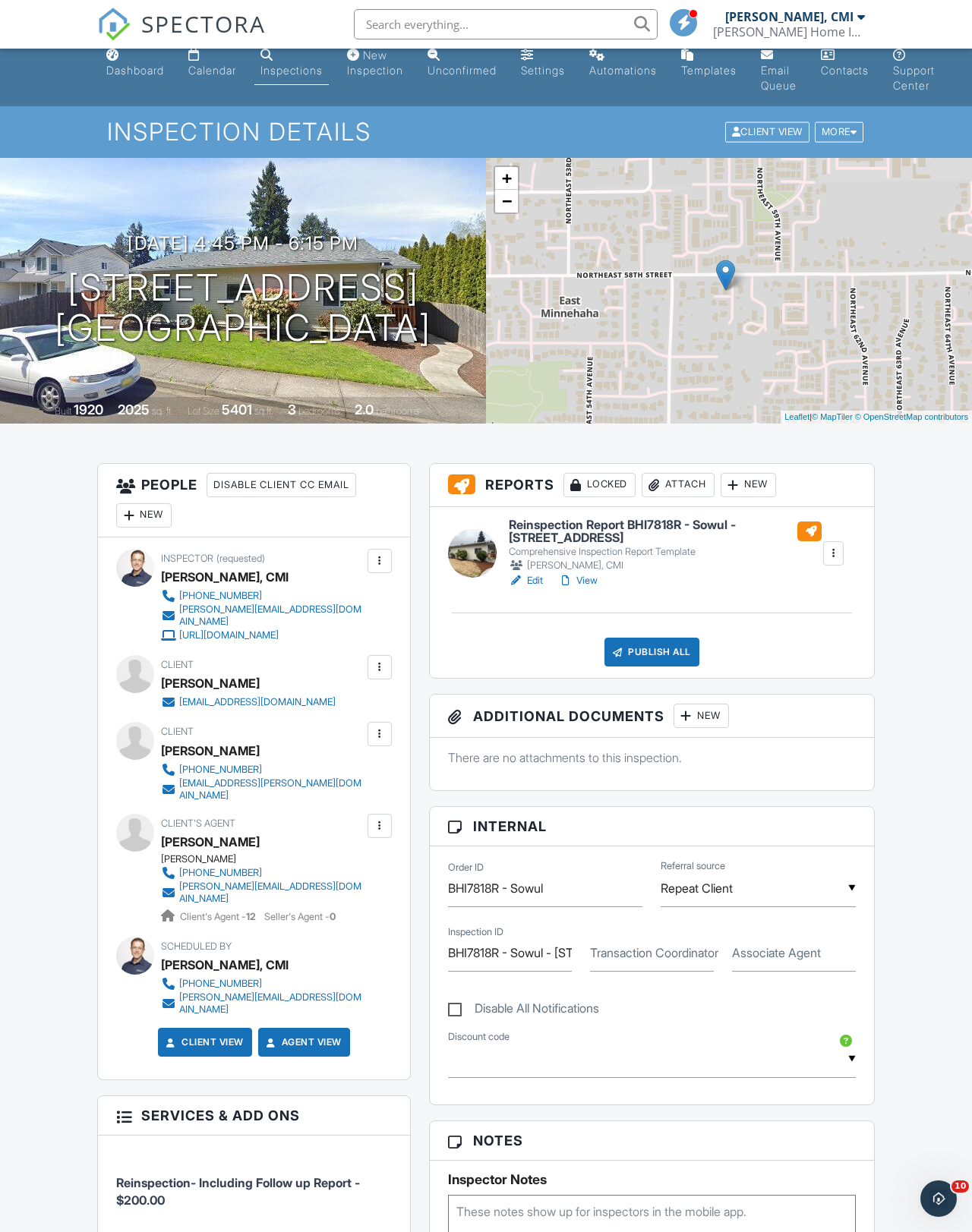
click at [475, 566] on div at bounding box center [471, 553] width 48 height 48
